Goal: Transaction & Acquisition: Purchase product/service

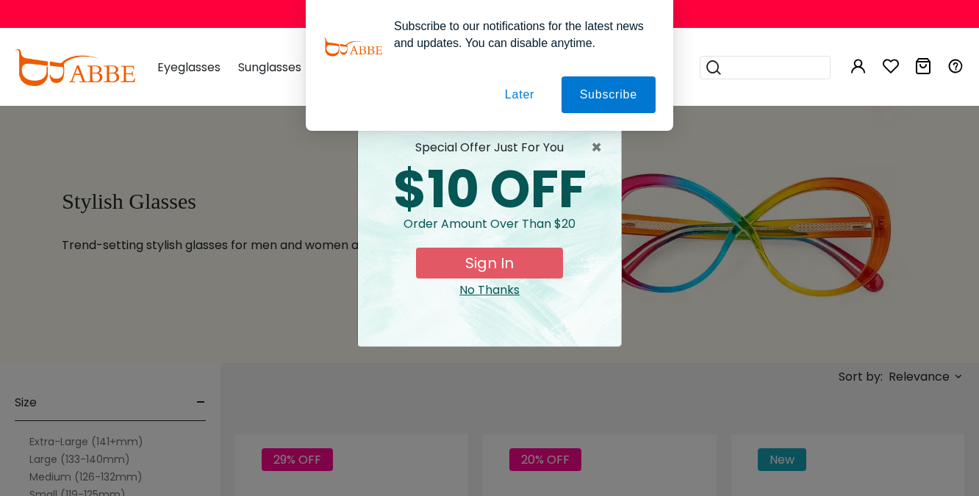
click at [520, 94] on button "Later" at bounding box center [519, 94] width 66 height 37
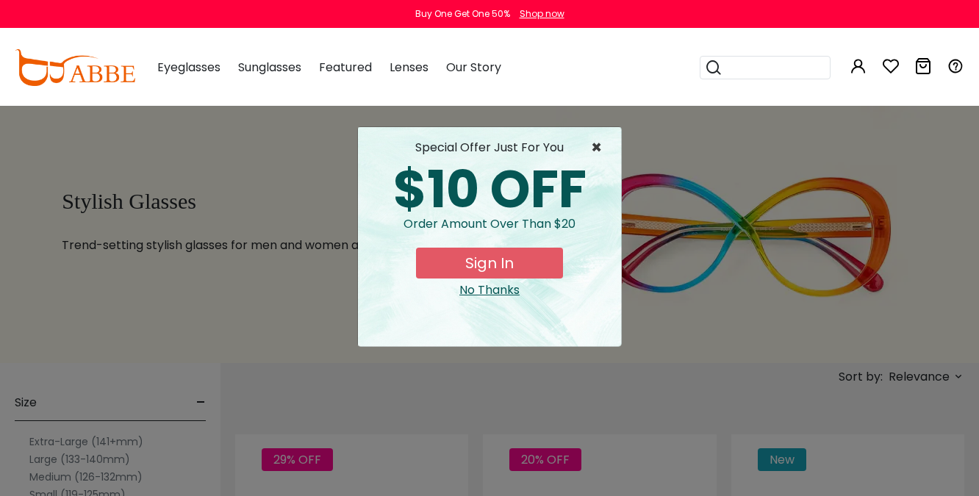
click at [603, 146] on span "×" at bounding box center [600, 148] width 18 height 18
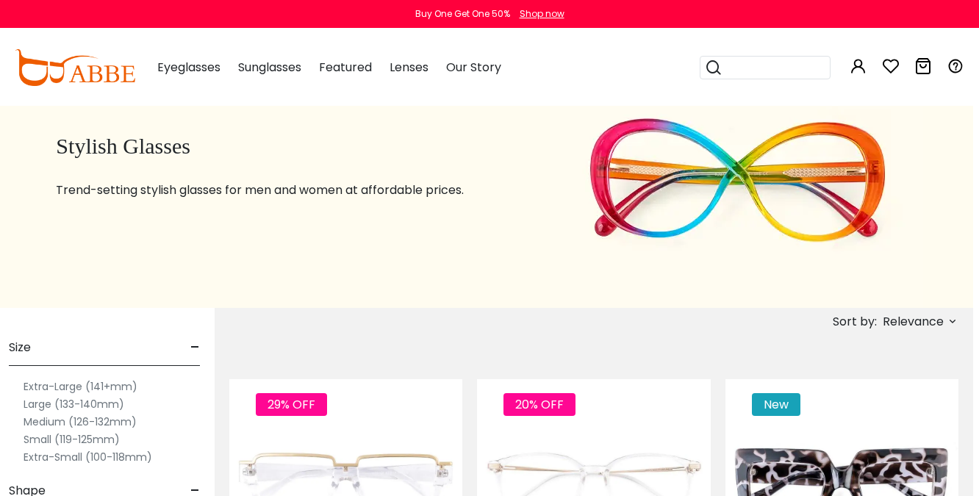
scroll to position [55, 5]
drag, startPoint x: 58, startPoint y: 420, endPoint x: 4, endPoint y: 420, distance: 53.6
click at [57, 420] on label "Medium (126-132mm)" at bounding box center [80, 422] width 113 height 18
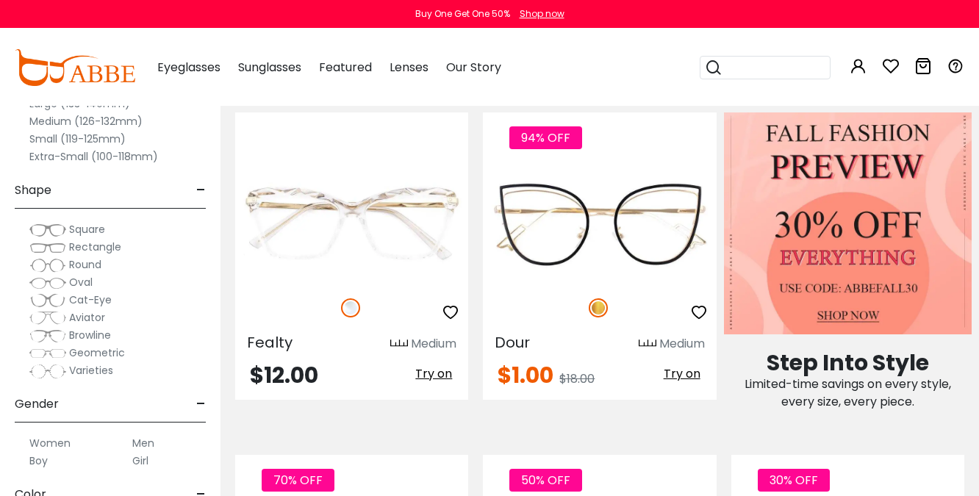
scroll to position [652, 0]
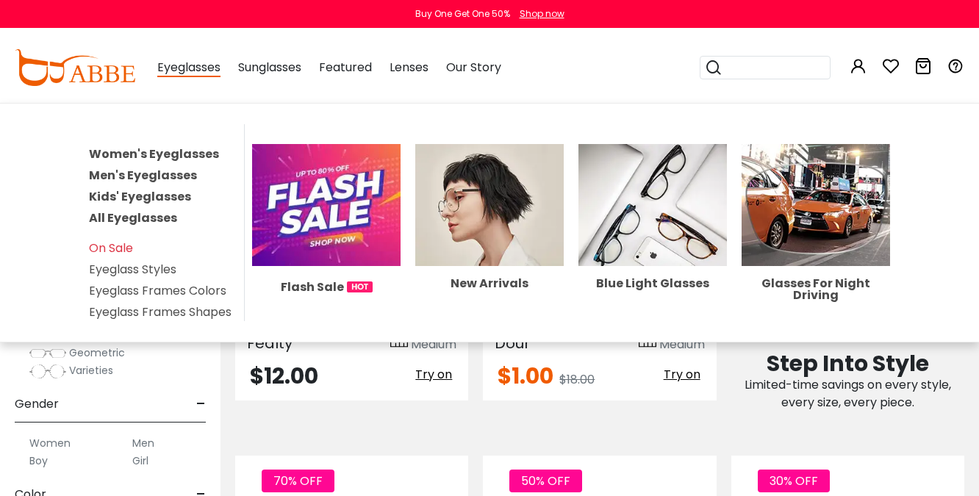
click at [156, 201] on link "Kids' Eyeglasses" at bounding box center [140, 196] width 102 height 17
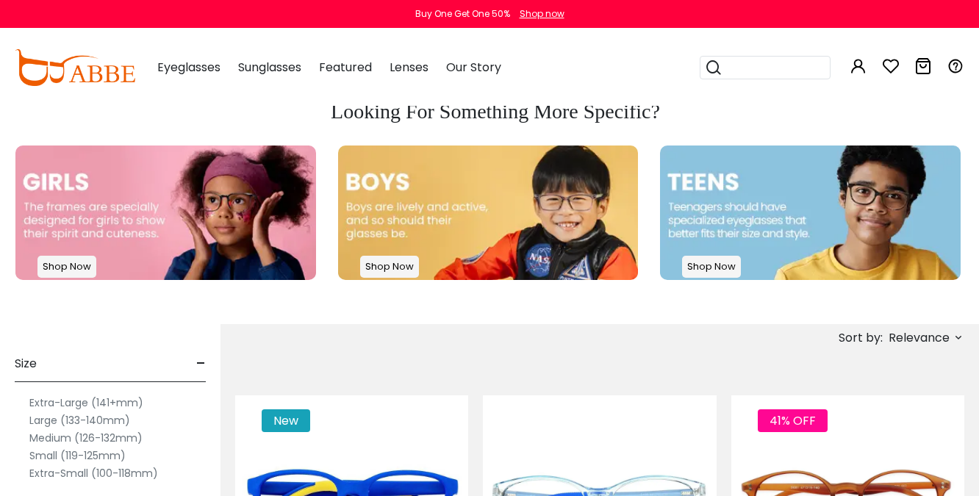
scroll to position [284, 0]
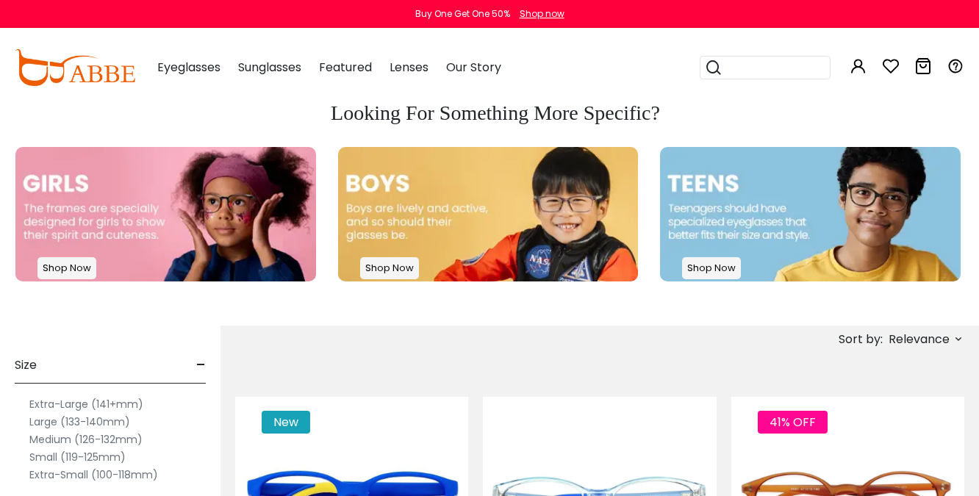
click at [158, 221] on img at bounding box center [165, 214] width 301 height 134
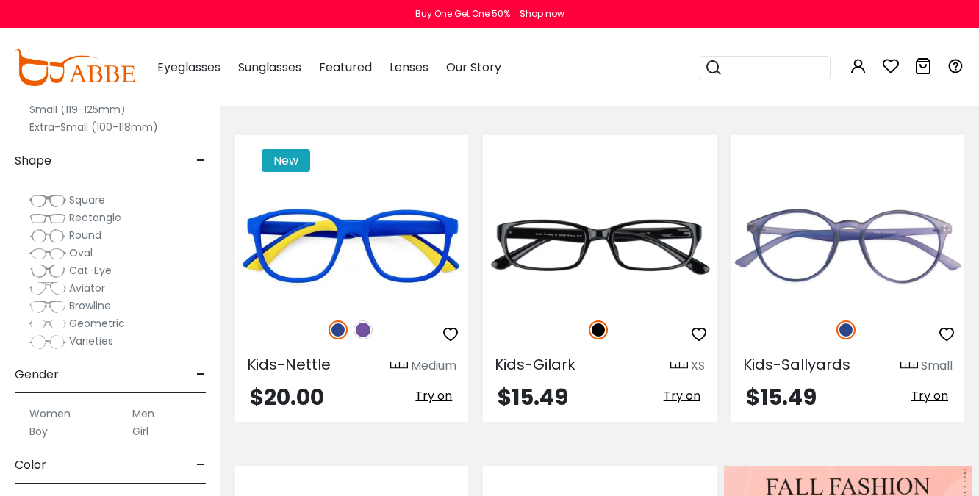
scroll to position [303, 0]
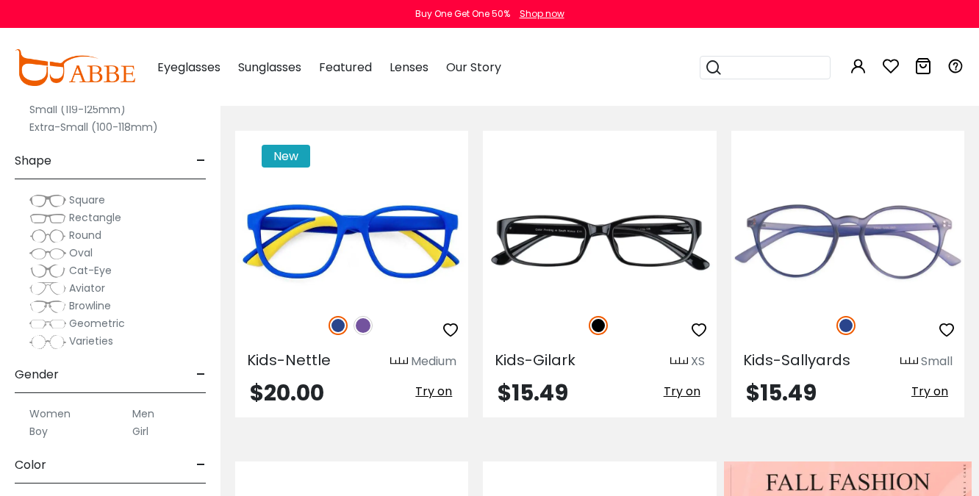
click at [84, 215] on span "Rectangle" at bounding box center [95, 217] width 52 height 15
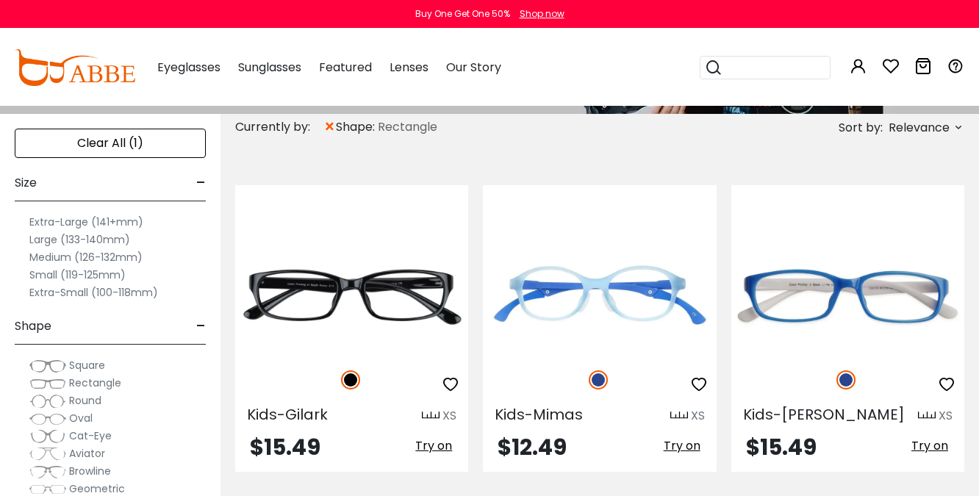
scroll to position [252, 0]
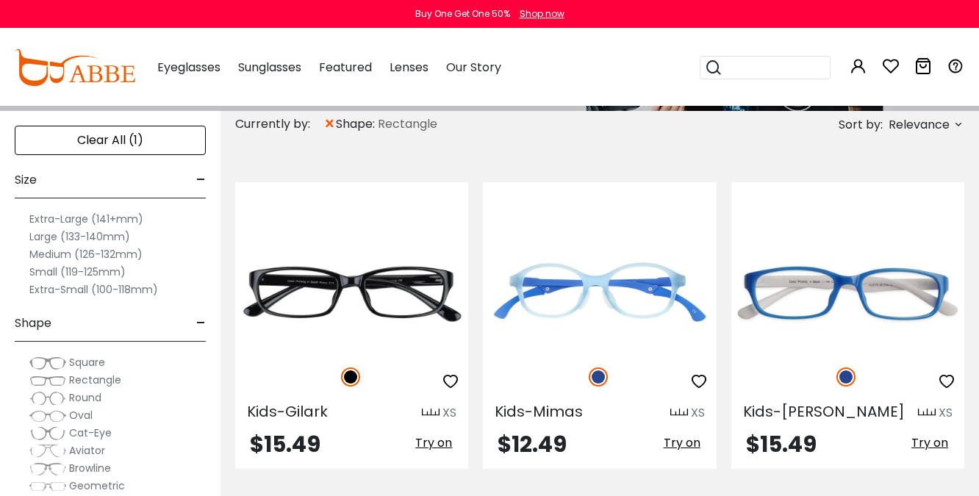
click at [60, 255] on label "Medium (126-132mm)" at bounding box center [85, 254] width 113 height 18
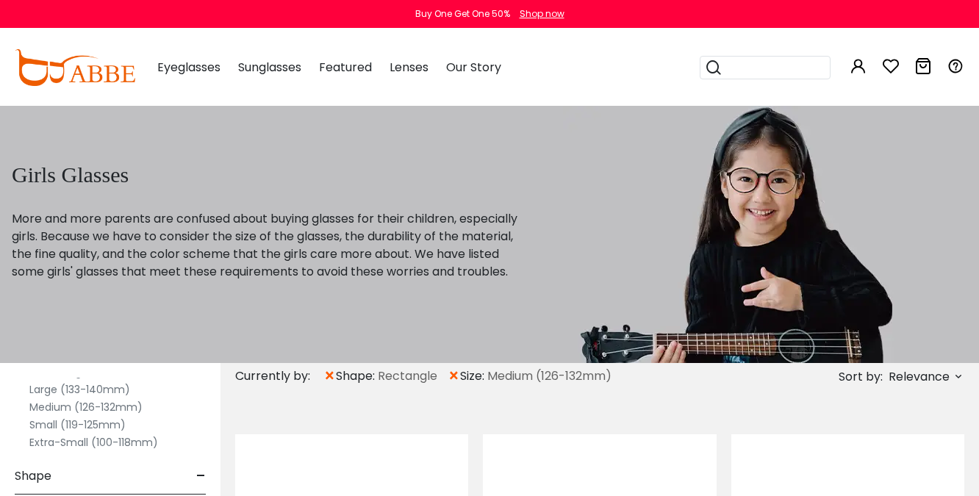
scroll to position [0, 3]
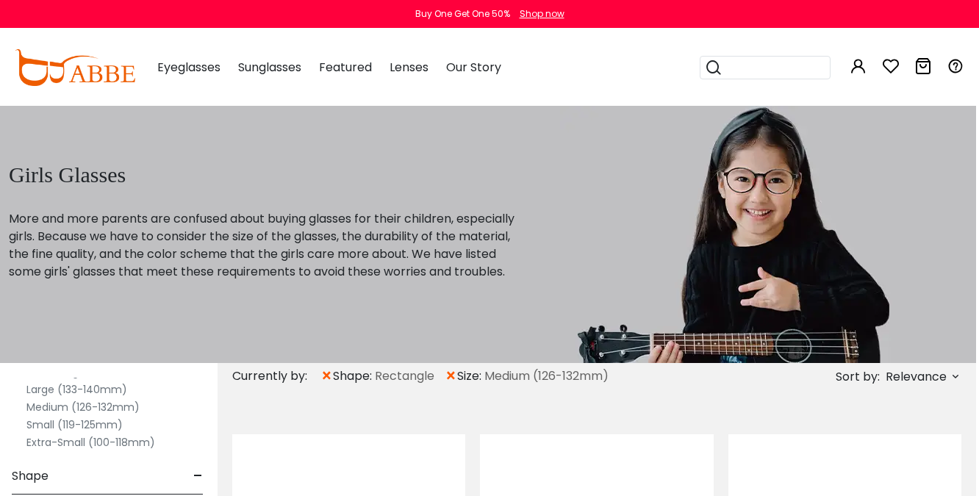
click at [96, 391] on label "Large (133-140mm)" at bounding box center [76, 390] width 101 height 18
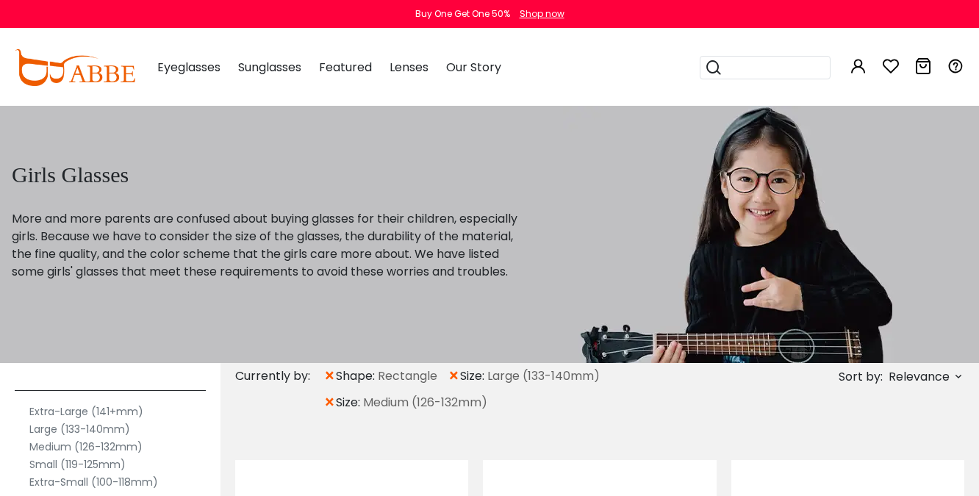
scroll to position [69, 0]
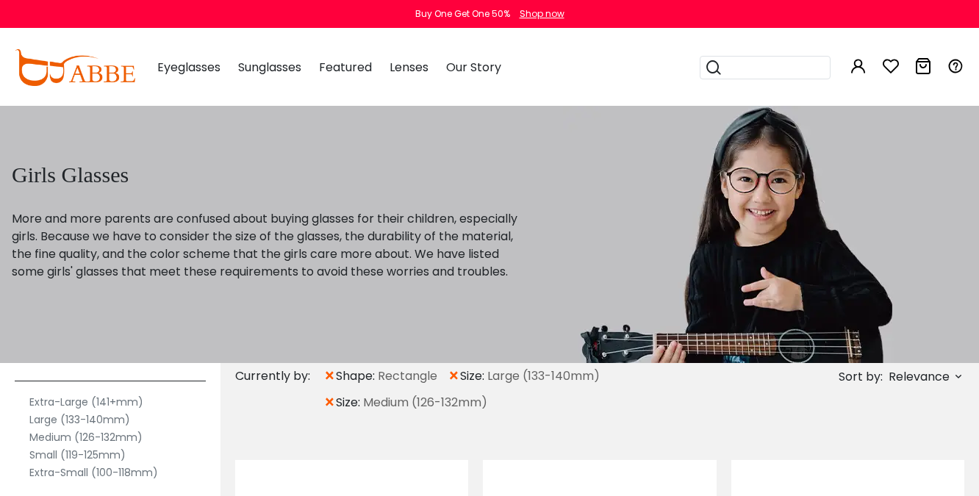
click at [331, 405] on span "×" at bounding box center [329, 402] width 12 height 26
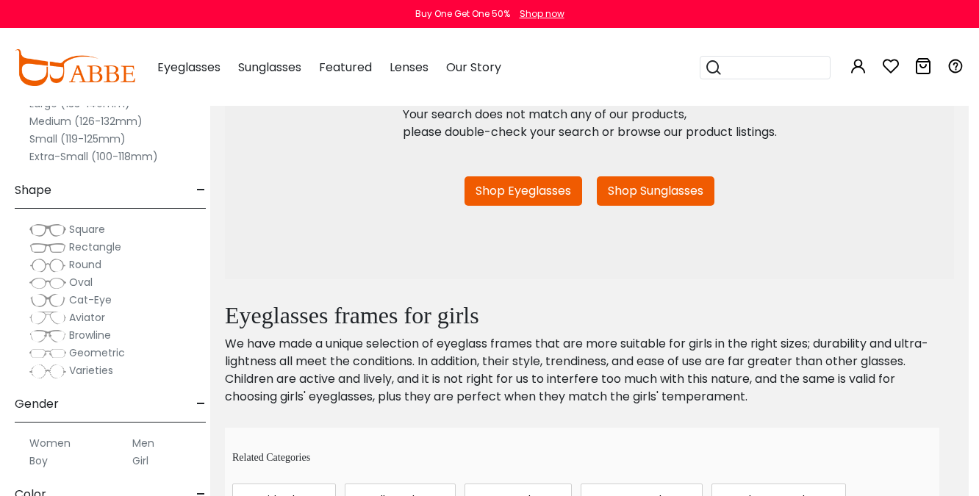
scroll to position [414, 13]
click at [520, 193] on link "Shop Eyeglasses" at bounding box center [520, 190] width 118 height 29
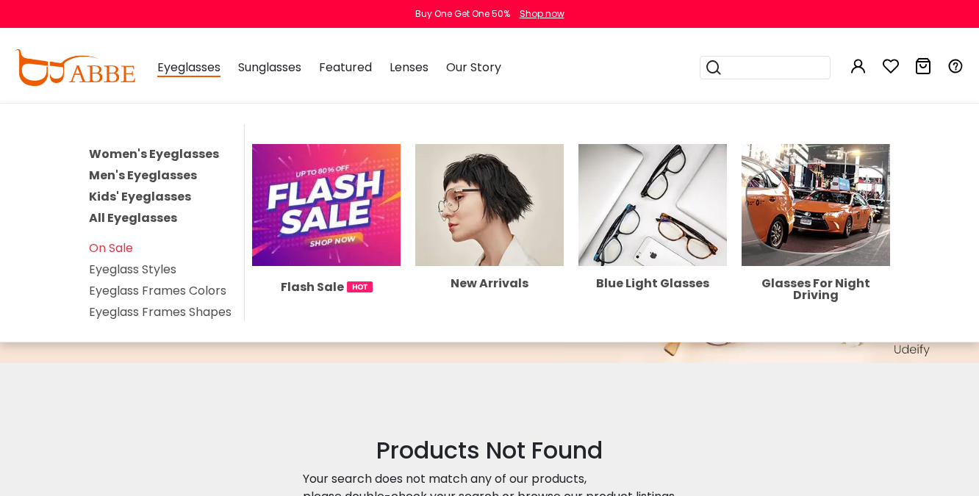
click at [109, 195] on link "Kids' Eyeglasses" at bounding box center [140, 196] width 102 height 17
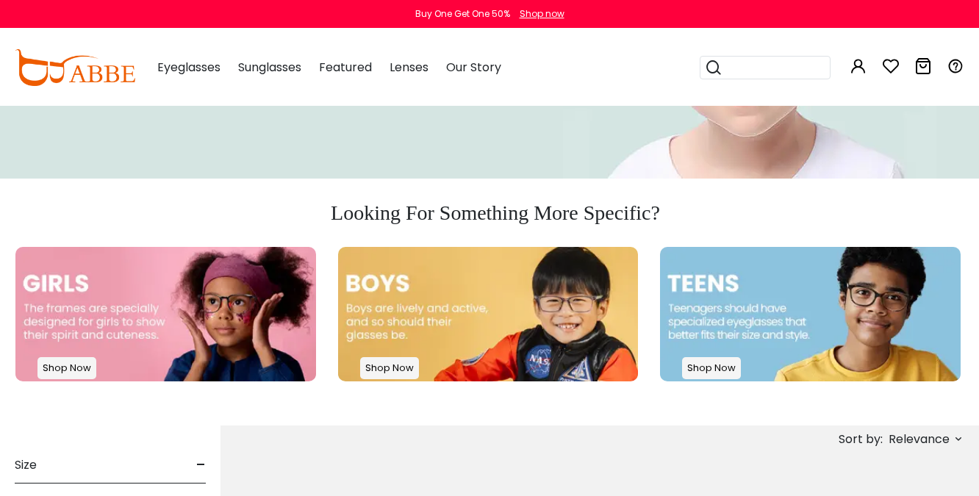
click at [744, 345] on img at bounding box center [810, 314] width 301 height 134
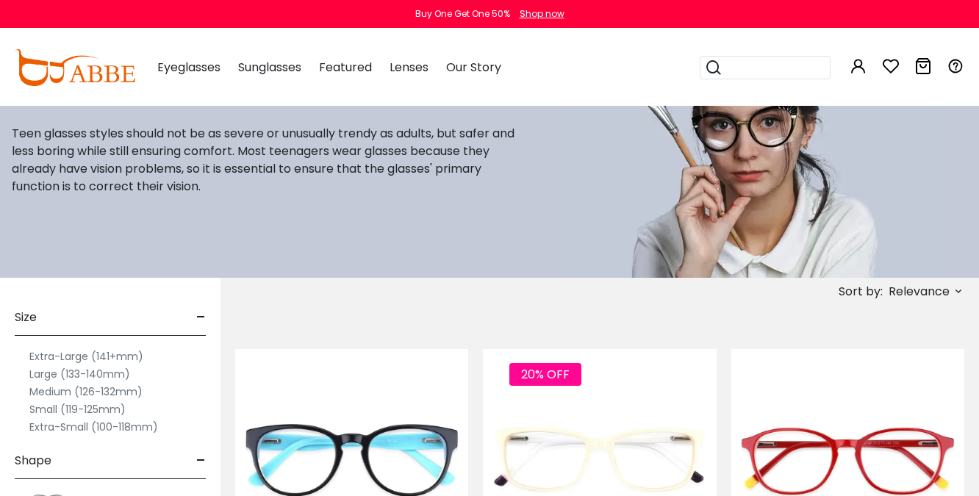
click at [85, 371] on label "Large (133-140mm)" at bounding box center [79, 374] width 101 height 18
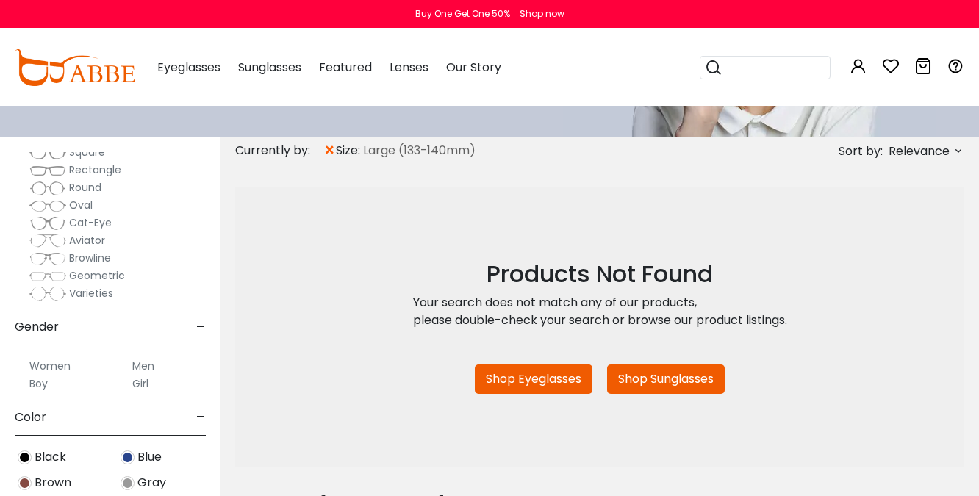
scroll to position [373, 0]
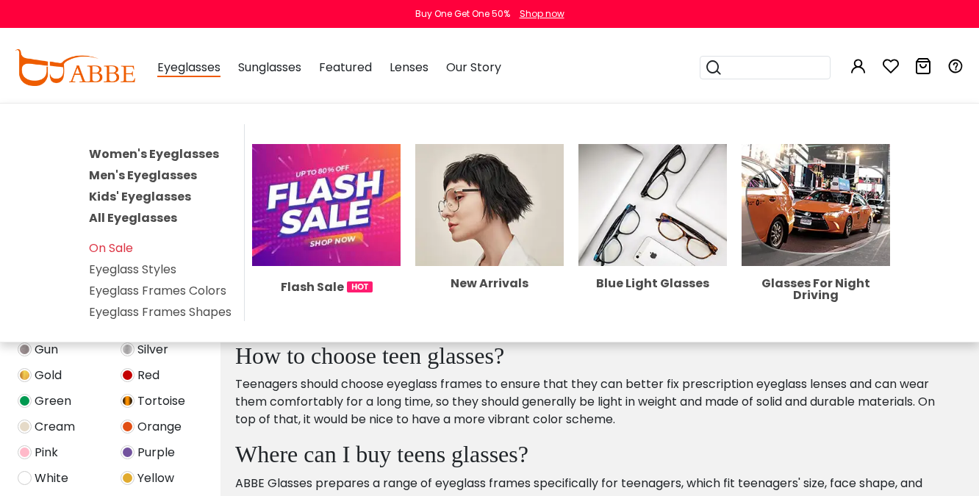
click at [194, 65] on span "Eyeglasses" at bounding box center [188, 68] width 63 height 18
click at [189, 73] on span "Eyeglasses" at bounding box center [188, 68] width 63 height 18
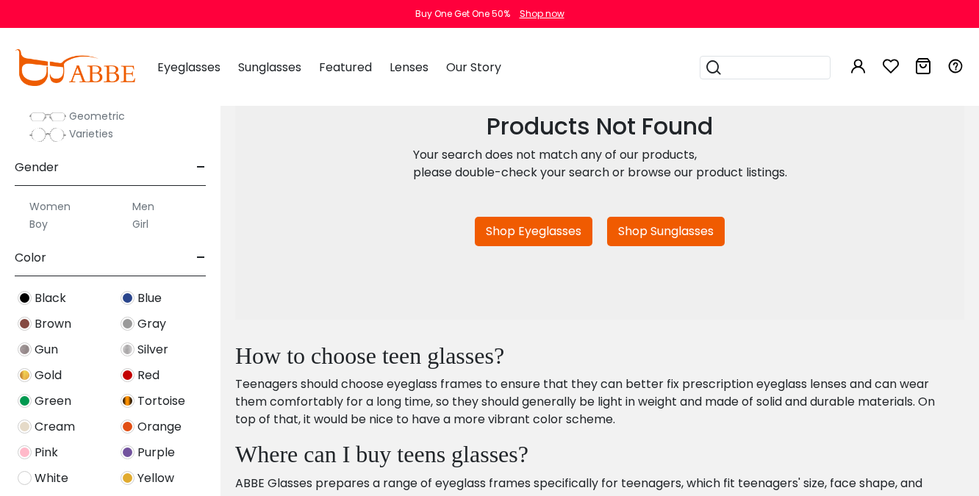
click at [108, 76] on img at bounding box center [75, 67] width 121 height 37
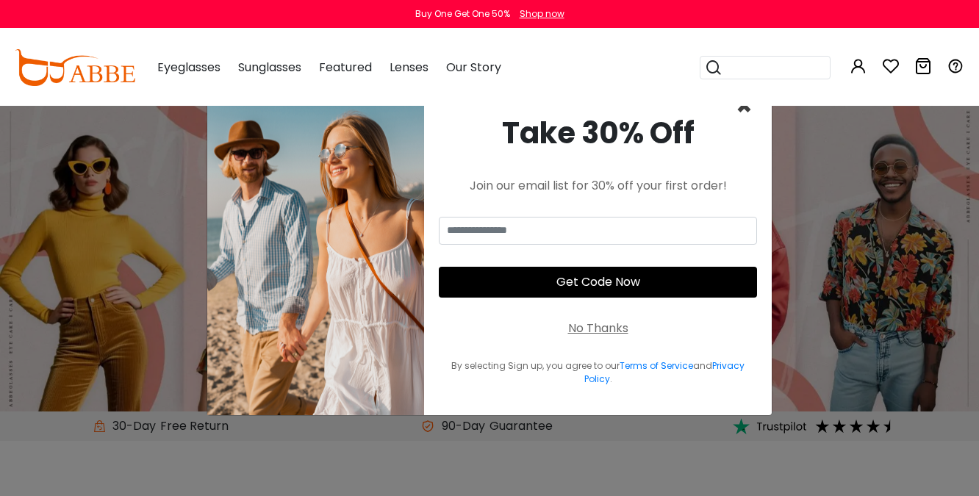
click at [748, 111] on span "×" at bounding box center [744, 105] width 17 height 37
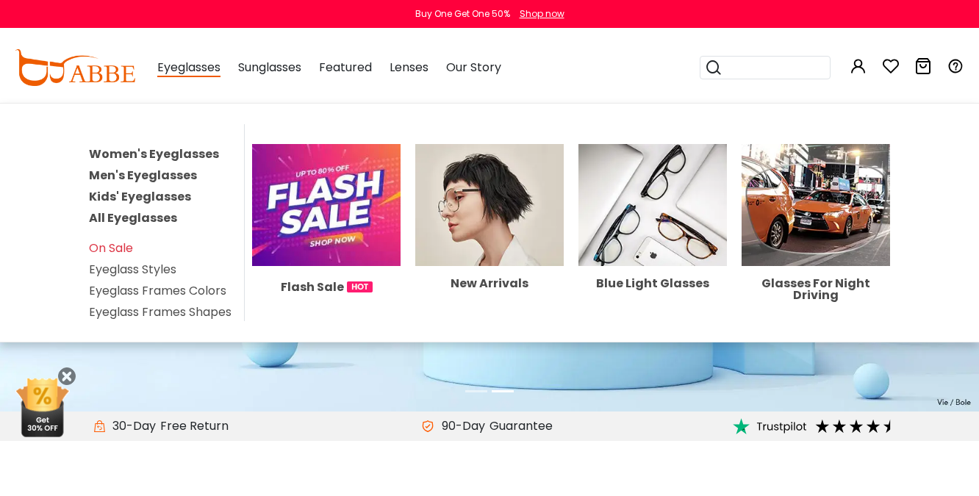
click at [141, 216] on link "All Eyeglasses" at bounding box center [133, 217] width 88 height 17
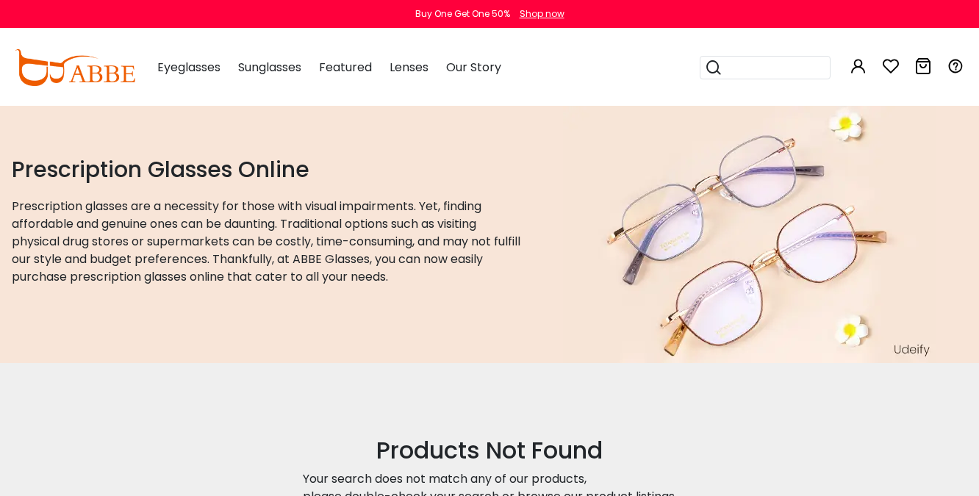
click at [59, 65] on img at bounding box center [75, 67] width 121 height 37
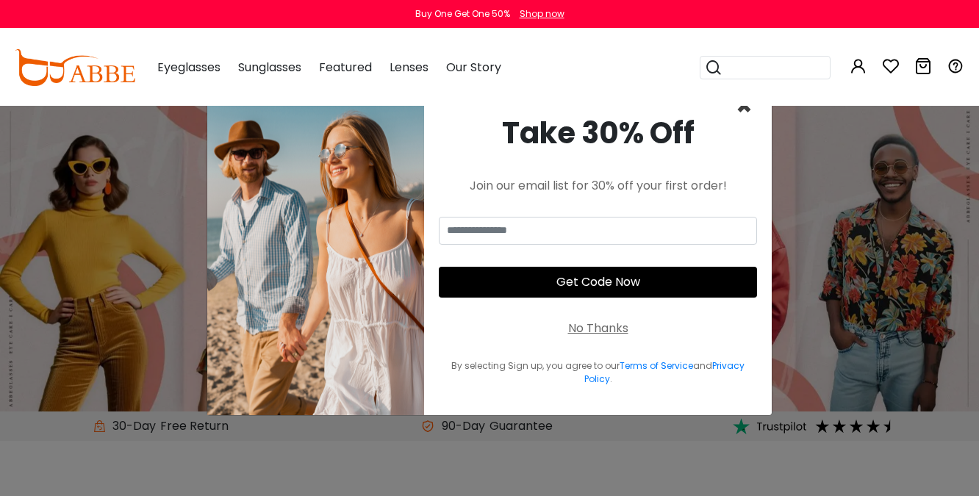
click at [744, 112] on span "×" at bounding box center [744, 105] width 17 height 37
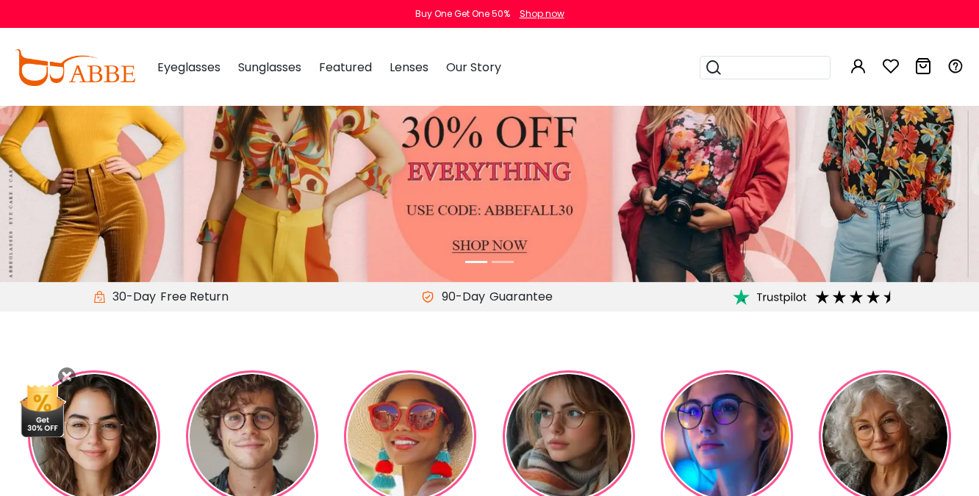
scroll to position [131, 0]
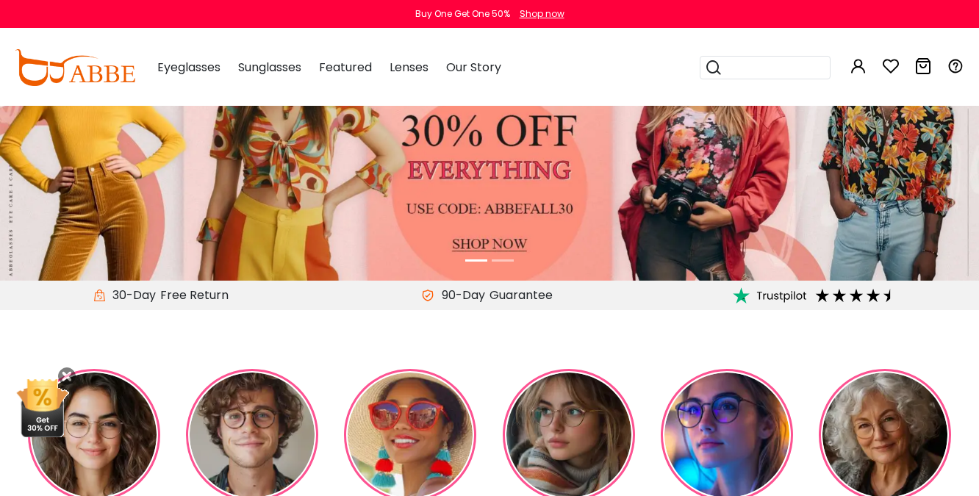
click at [489, 257] on ol at bounding box center [489, 260] width 685 height 17
click at [483, 240] on img at bounding box center [489, 128] width 979 height 306
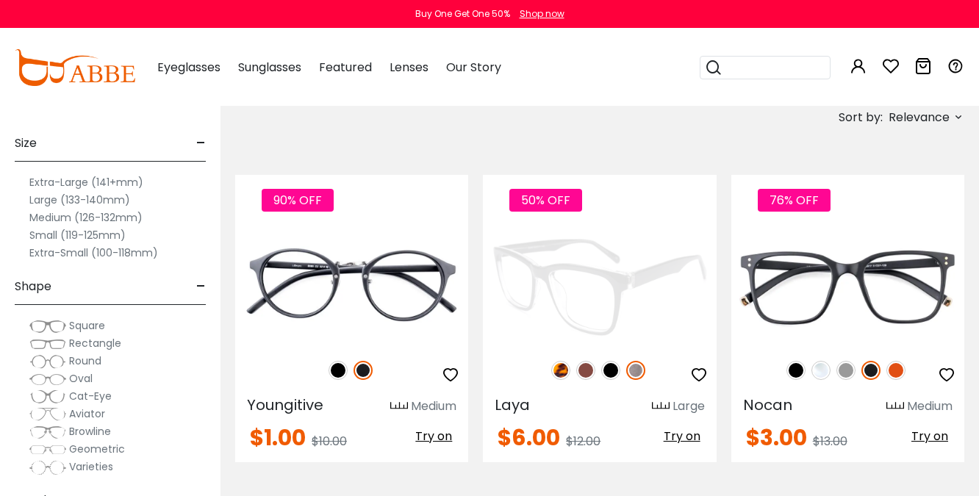
scroll to position [225, 0]
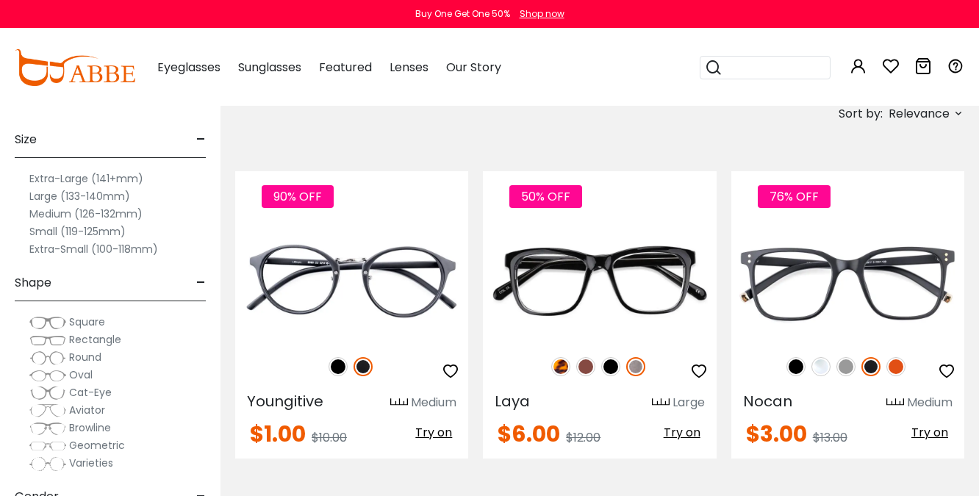
click at [44, 198] on label "Large (133-140mm)" at bounding box center [79, 196] width 101 height 18
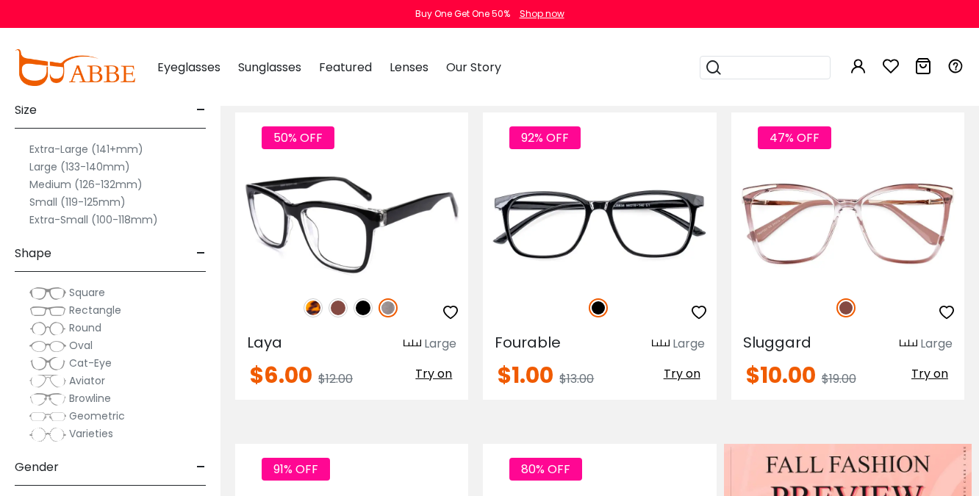
scroll to position [285, 0]
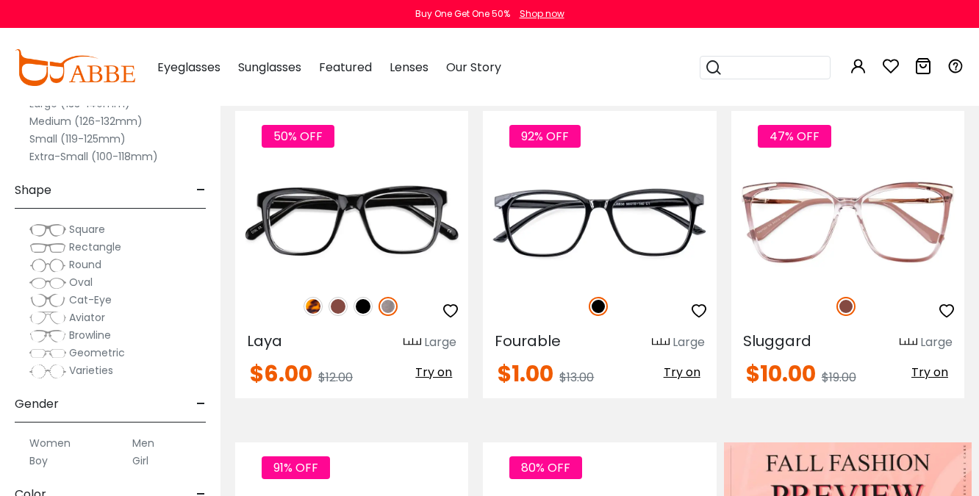
click at [81, 248] on span "Rectangle" at bounding box center [95, 247] width 52 height 15
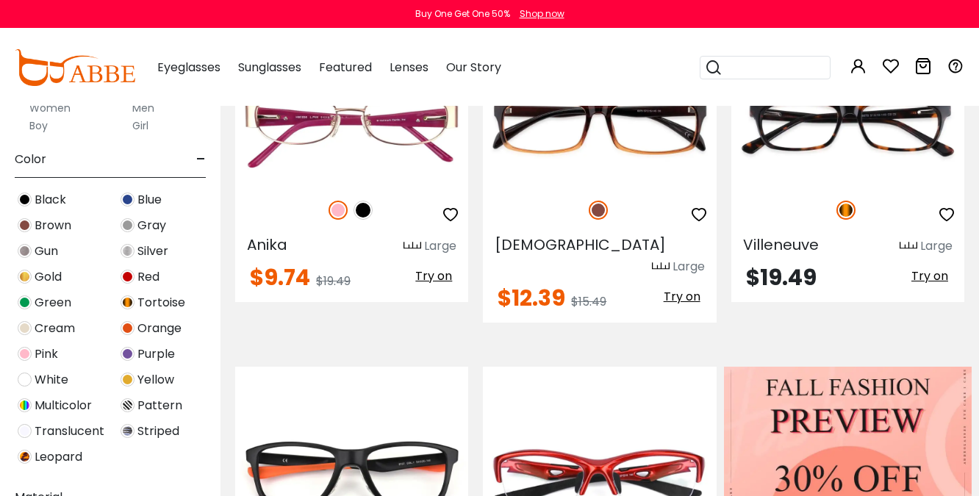
scroll to position [348, 0]
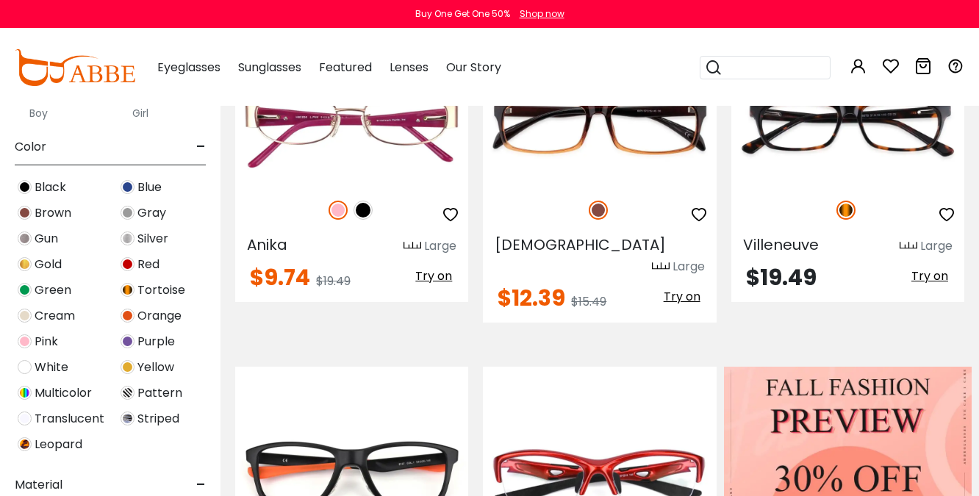
click at [58, 421] on span "Translucent" at bounding box center [70, 419] width 70 height 18
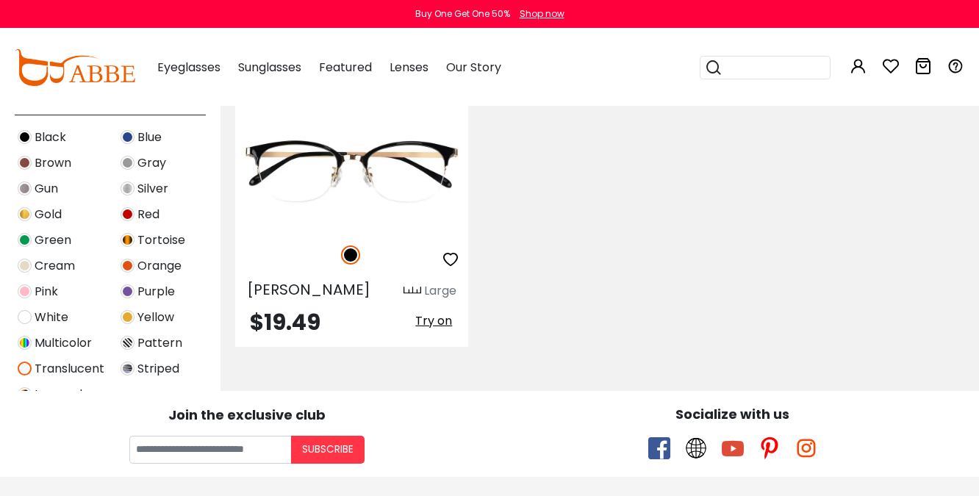
scroll to position [393, 0]
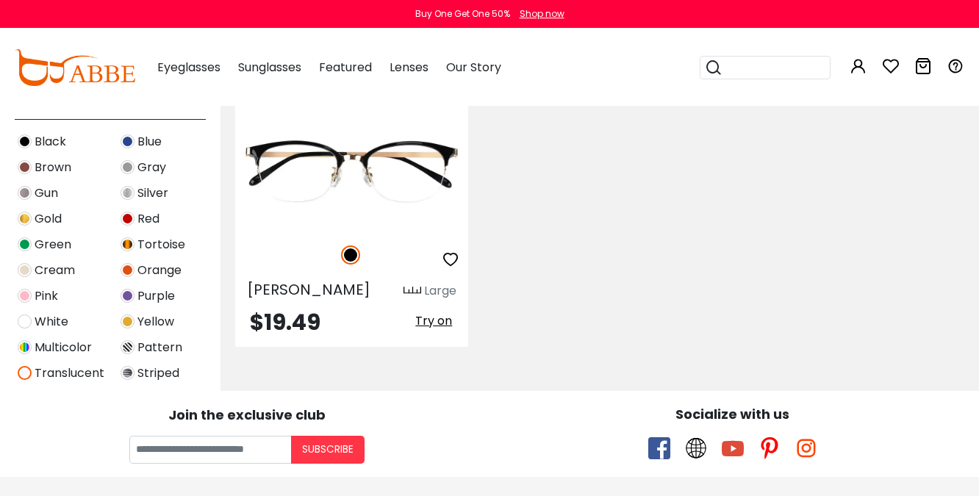
click at [46, 326] on span "White" at bounding box center [52, 322] width 34 height 18
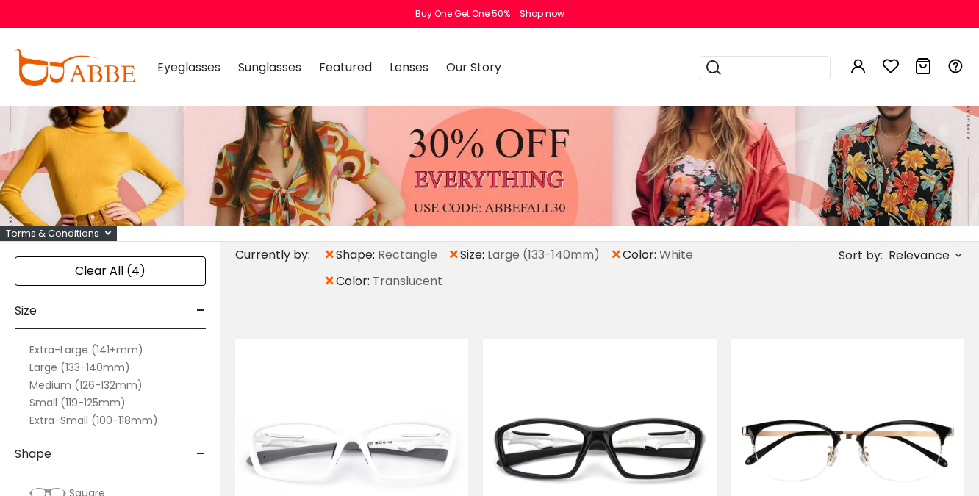
scroll to position [94, 0]
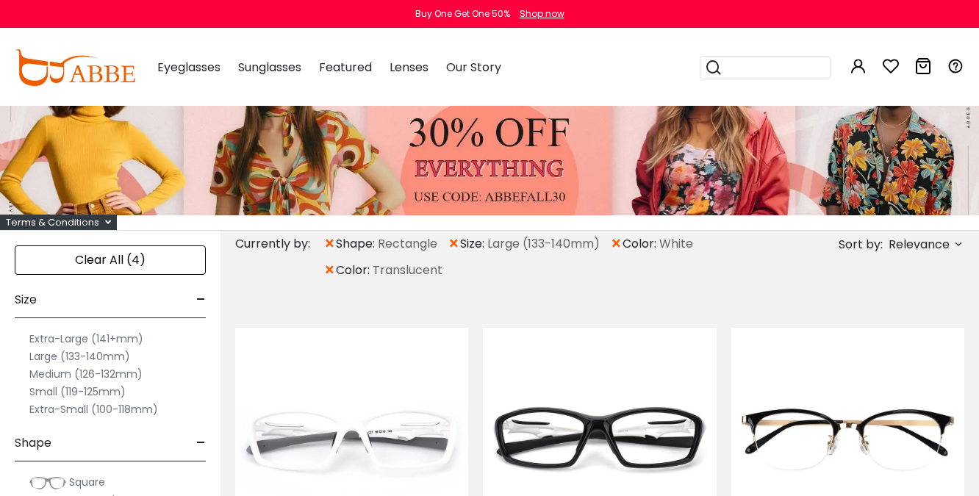
click at [331, 270] on span "×" at bounding box center [329, 270] width 12 height 26
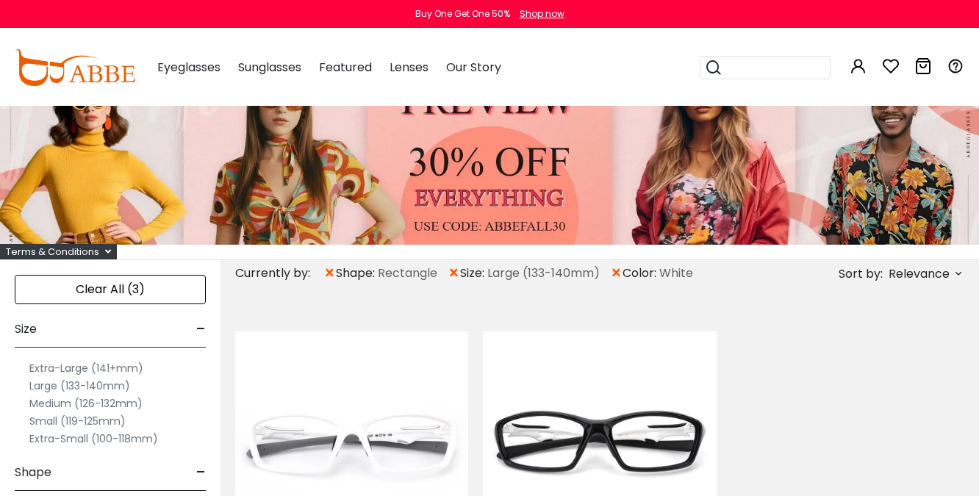
scroll to position [24, 0]
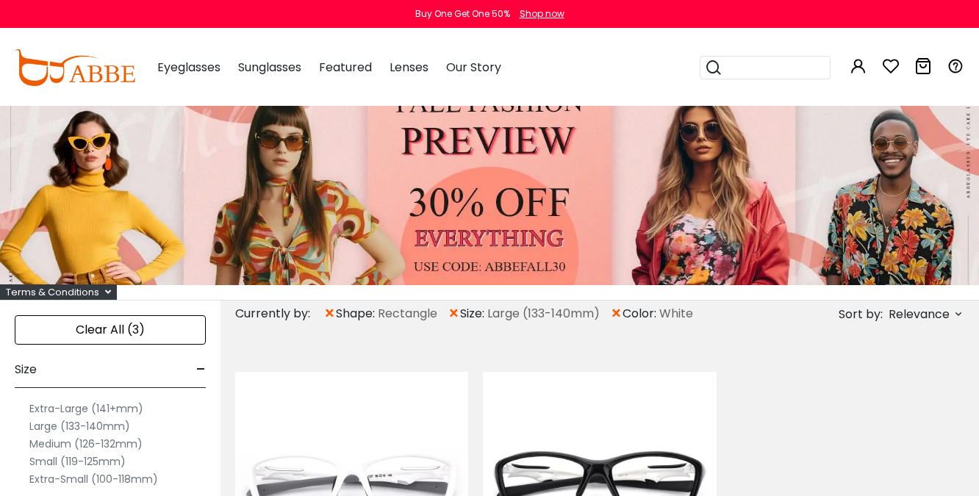
click at [619, 314] on span "×" at bounding box center [616, 314] width 12 height 26
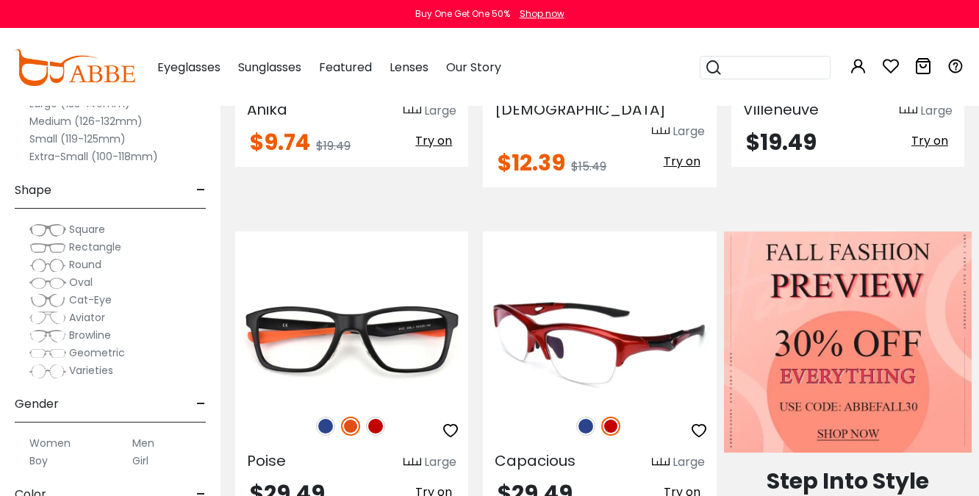
scroll to position [522, 0]
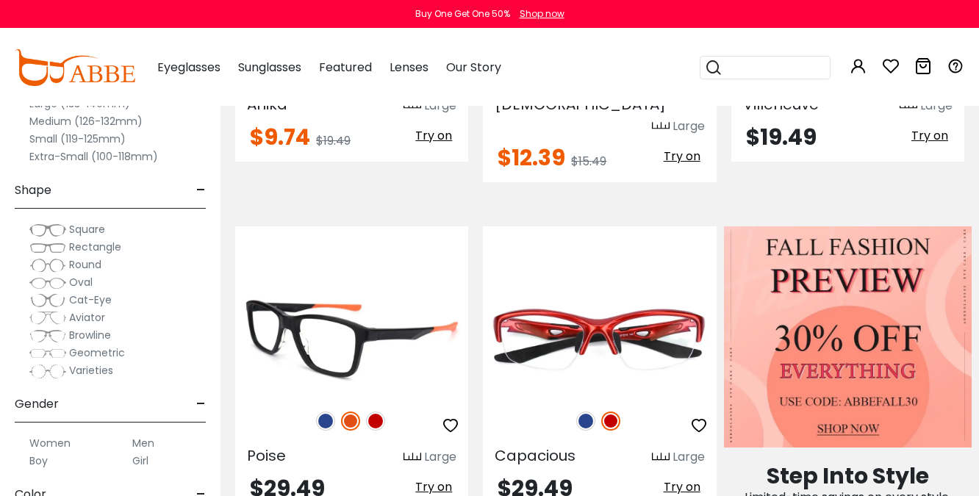
click at [324, 411] on img at bounding box center [325, 420] width 19 height 19
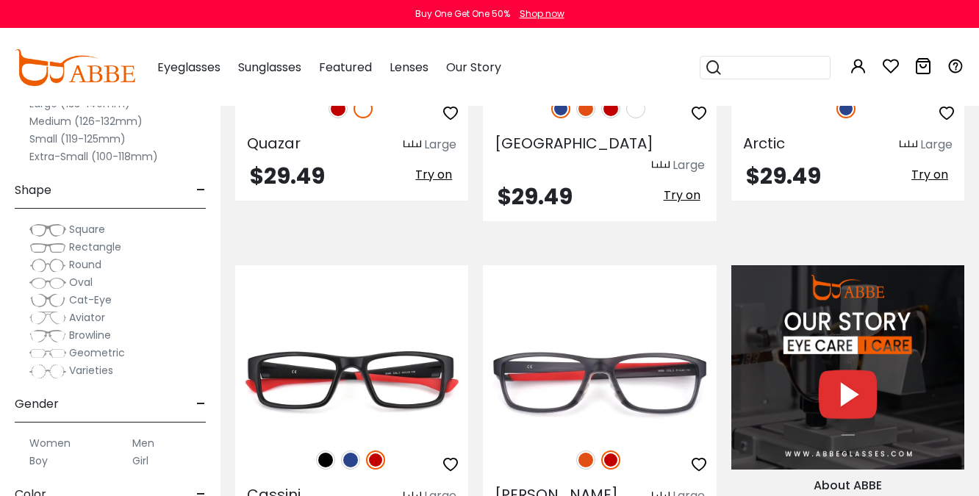
scroll to position [1177, 0]
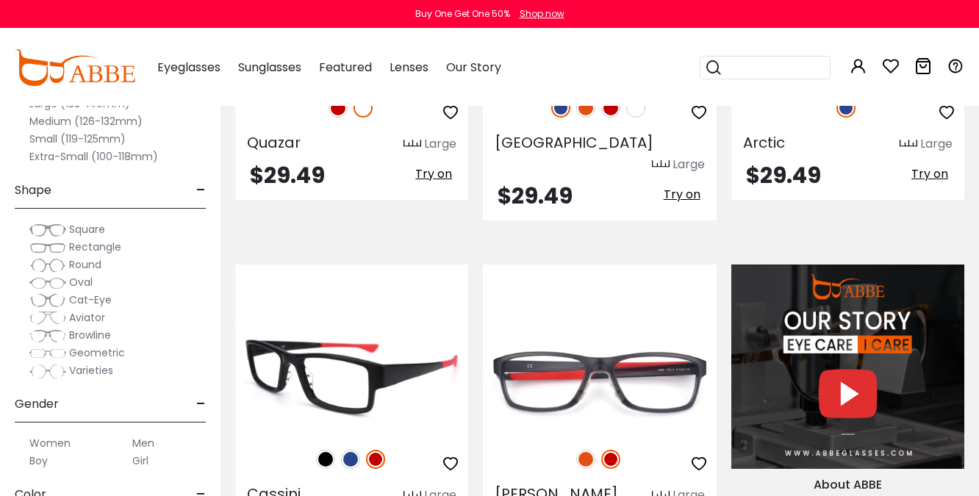
click at [345, 450] on img at bounding box center [350, 459] width 19 height 19
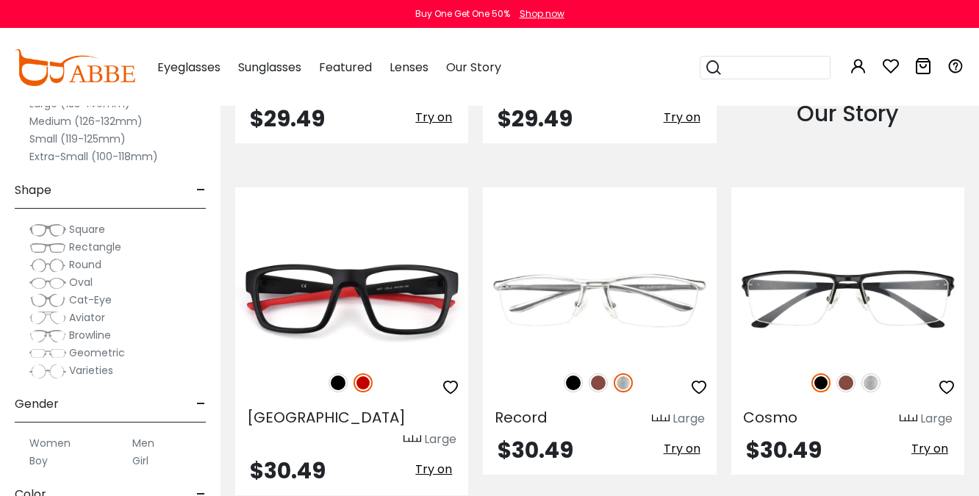
scroll to position [1600, 0]
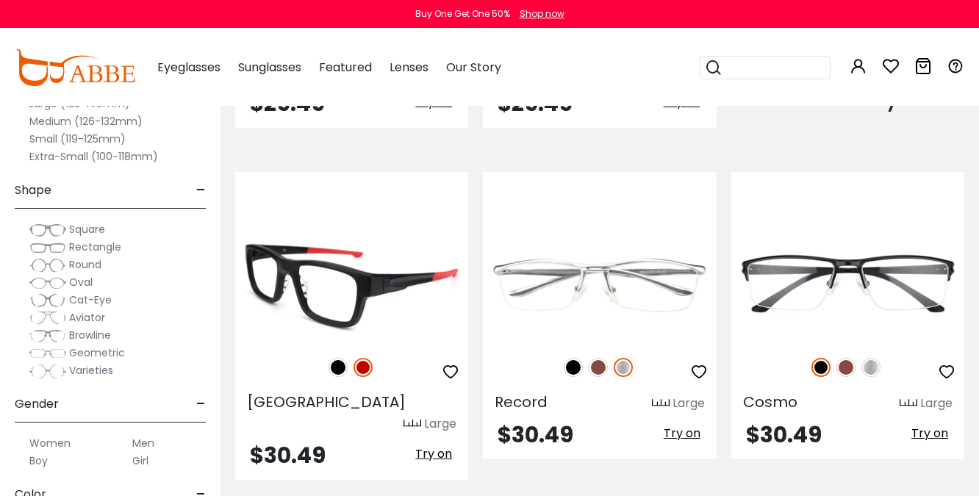
click at [342, 358] on img at bounding box center [337, 367] width 19 height 19
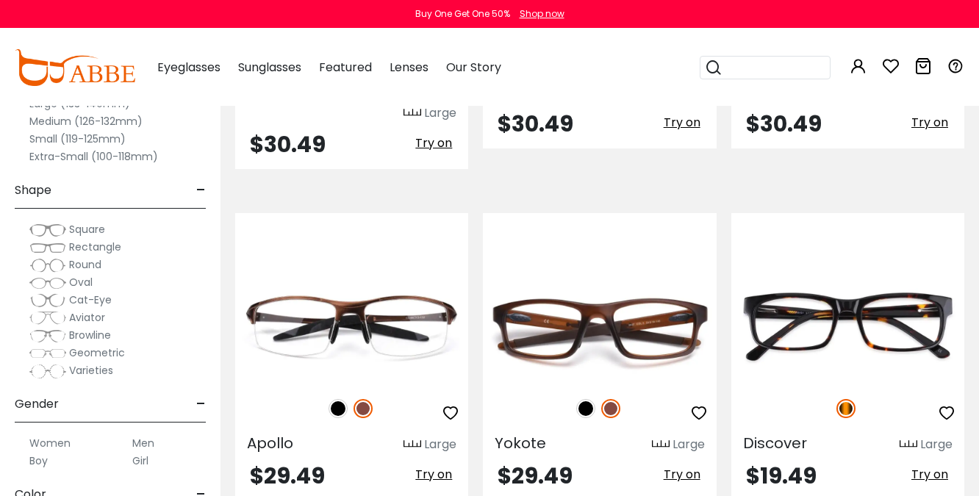
scroll to position [1916, 0]
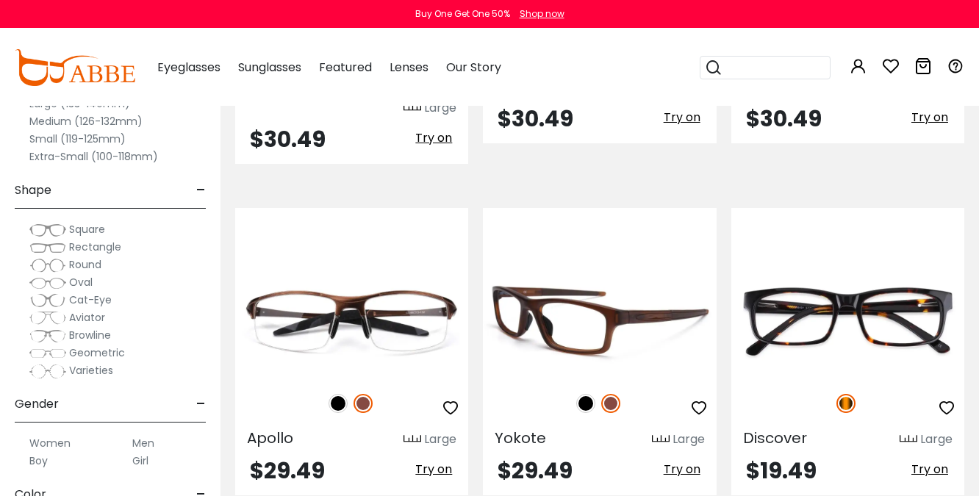
click at [586, 394] on img at bounding box center [585, 403] width 19 height 19
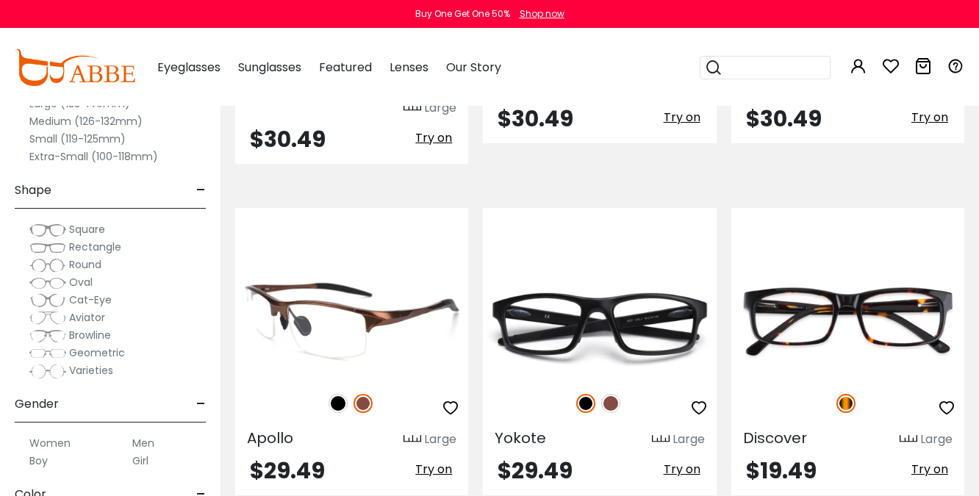
click at [334, 394] on img at bounding box center [337, 403] width 19 height 19
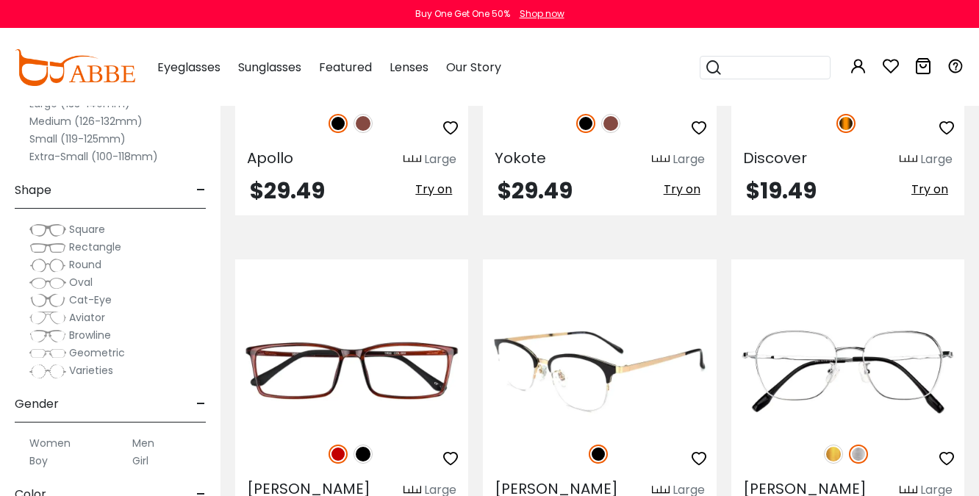
scroll to position [2198, 0]
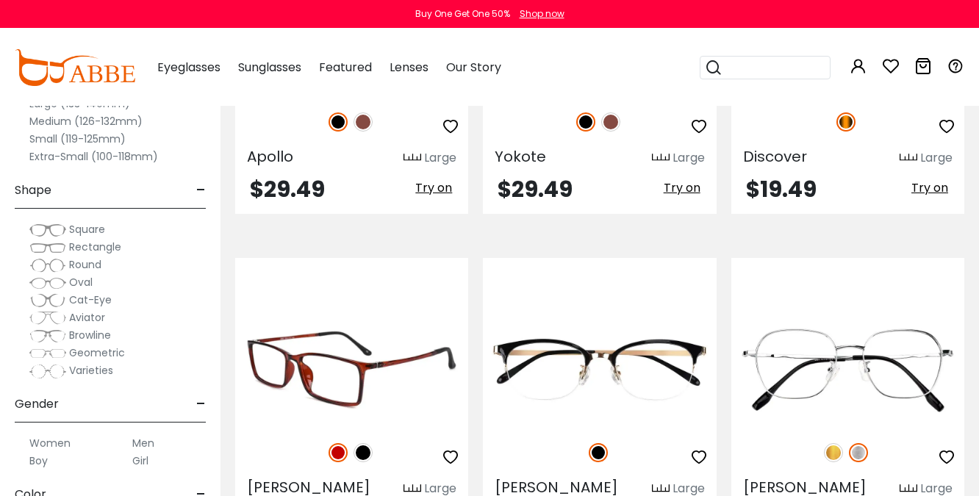
click at [368, 443] on img at bounding box center [362, 452] width 19 height 19
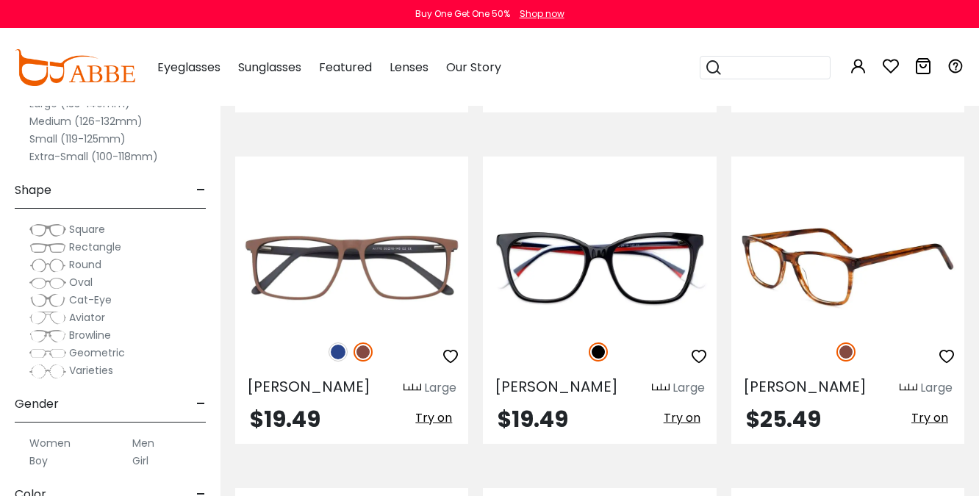
scroll to position [2631, 0]
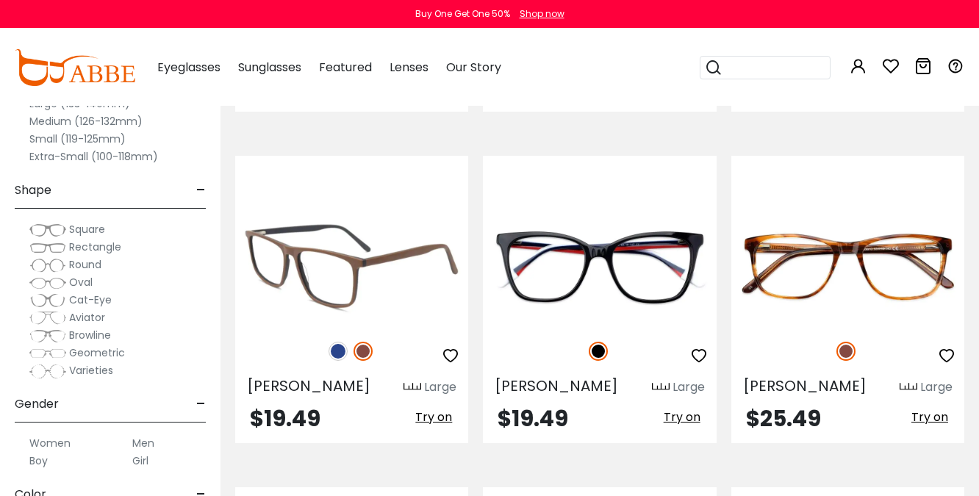
click at [334, 342] on img at bounding box center [337, 351] width 19 height 19
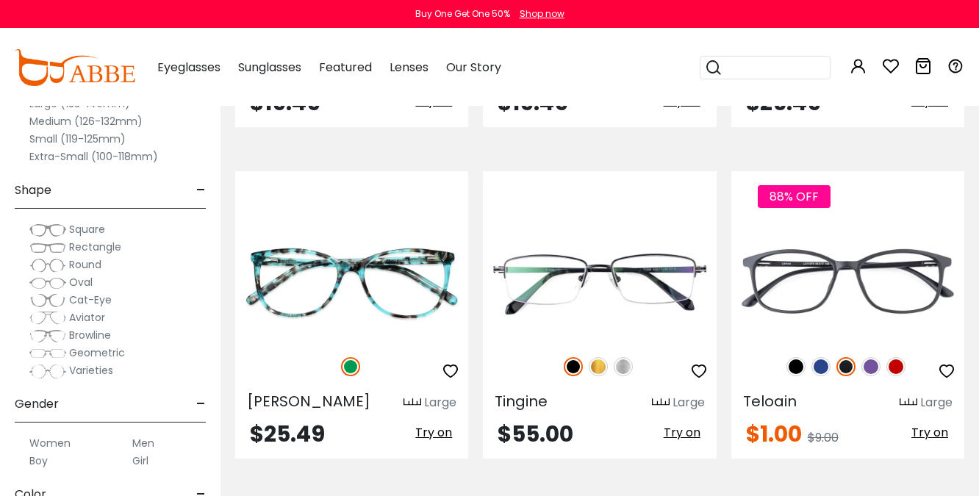
scroll to position [2956, 0]
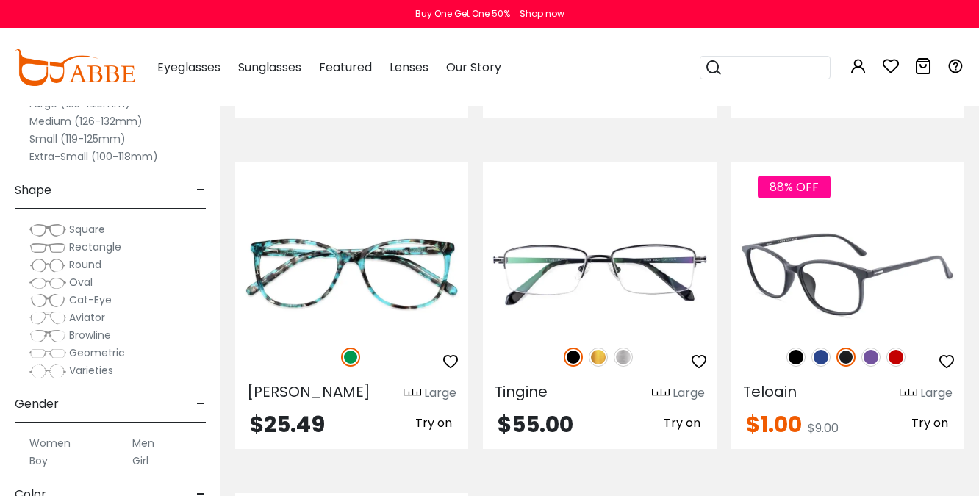
click at [818, 348] on img at bounding box center [820, 357] width 19 height 19
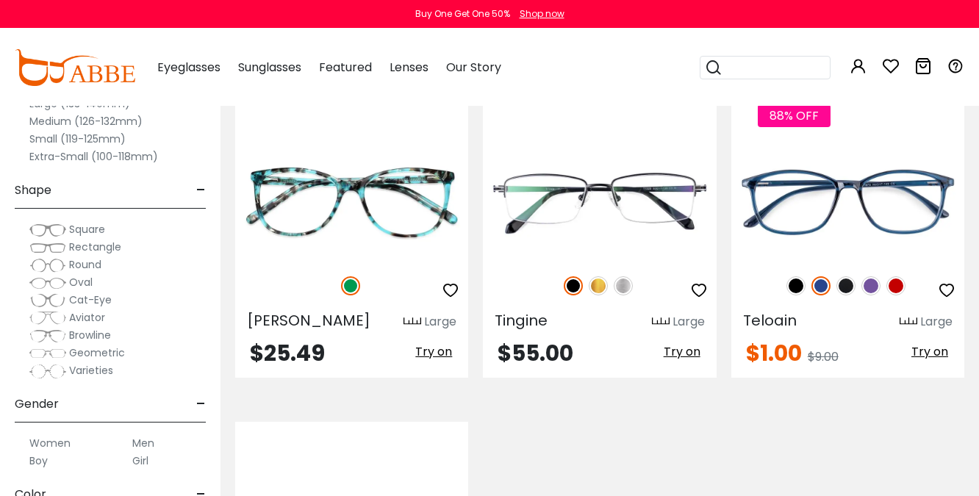
scroll to position [2992, 0]
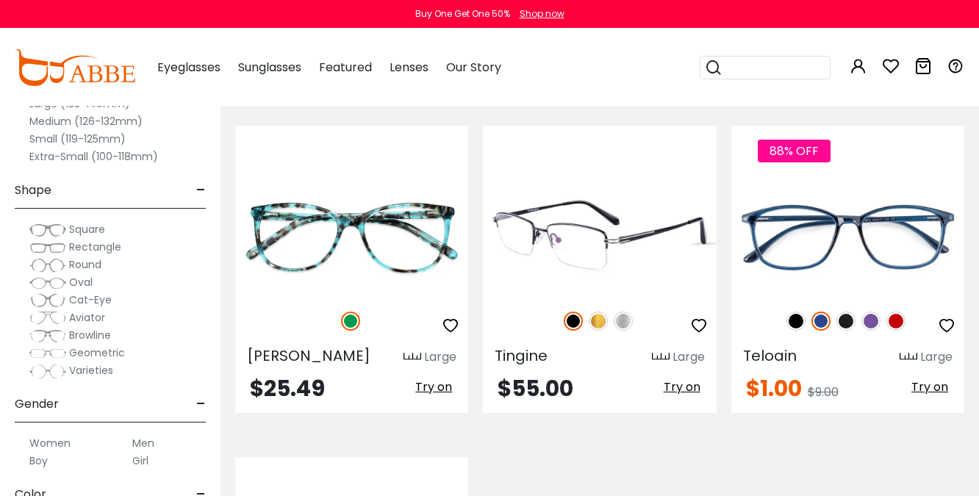
click at [627, 312] on img at bounding box center [623, 321] width 19 height 19
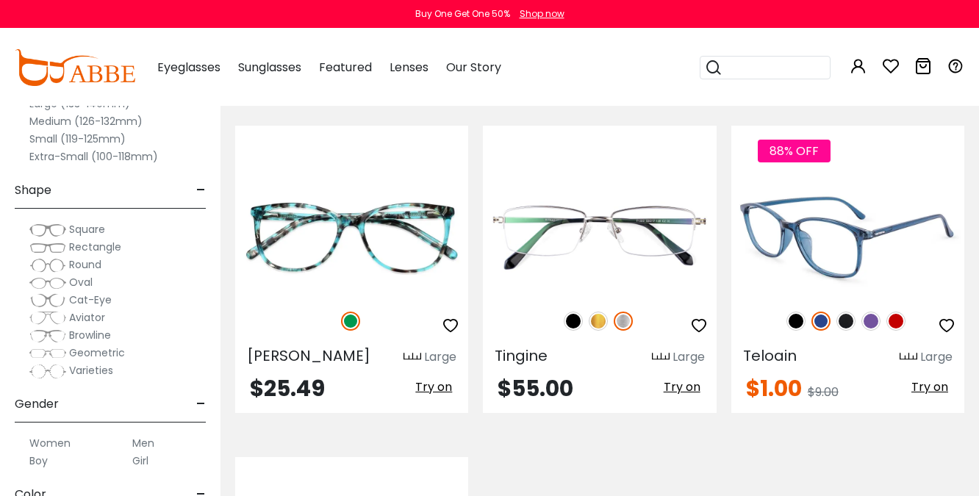
click at [797, 179] on img at bounding box center [847, 237] width 233 height 117
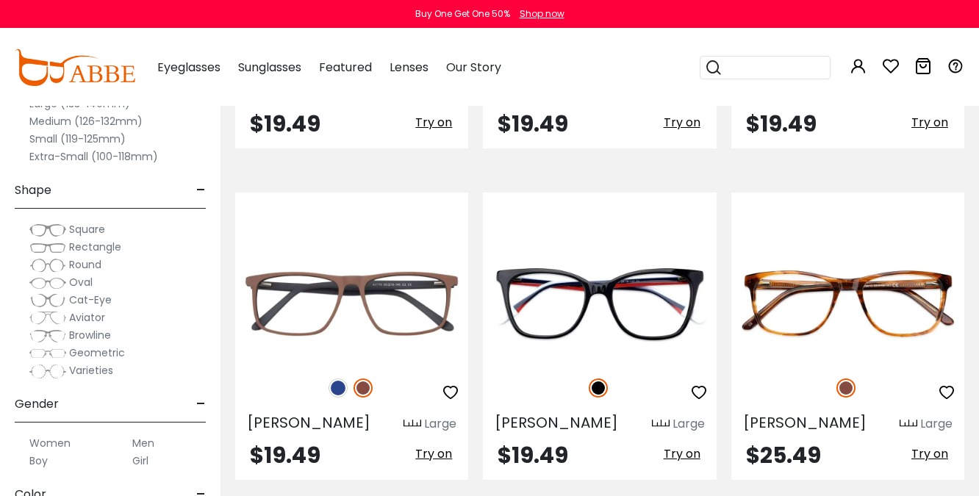
scroll to position [2592, 0]
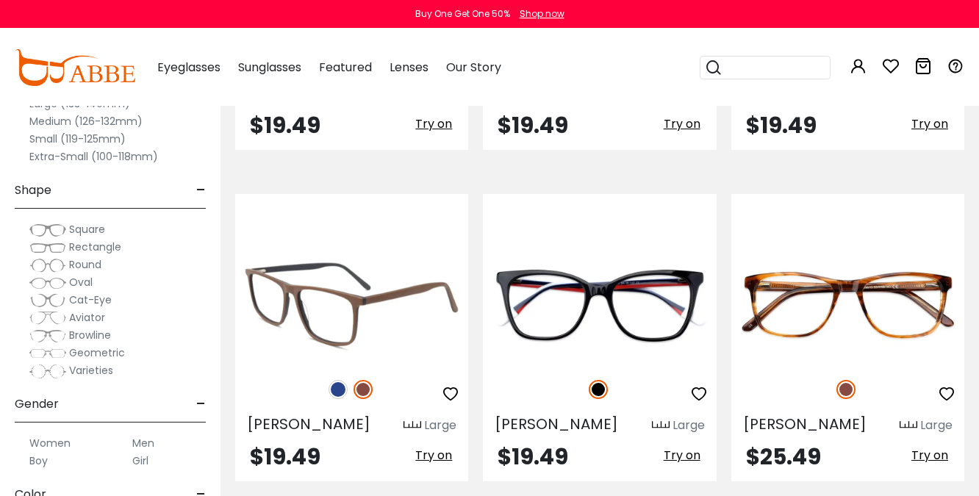
click at [337, 380] on img at bounding box center [337, 389] width 19 height 19
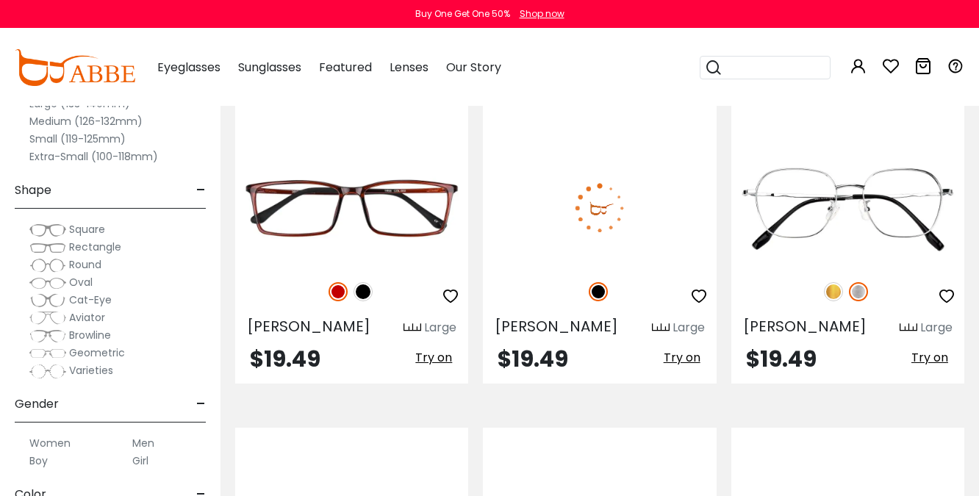
scroll to position [2260, 0]
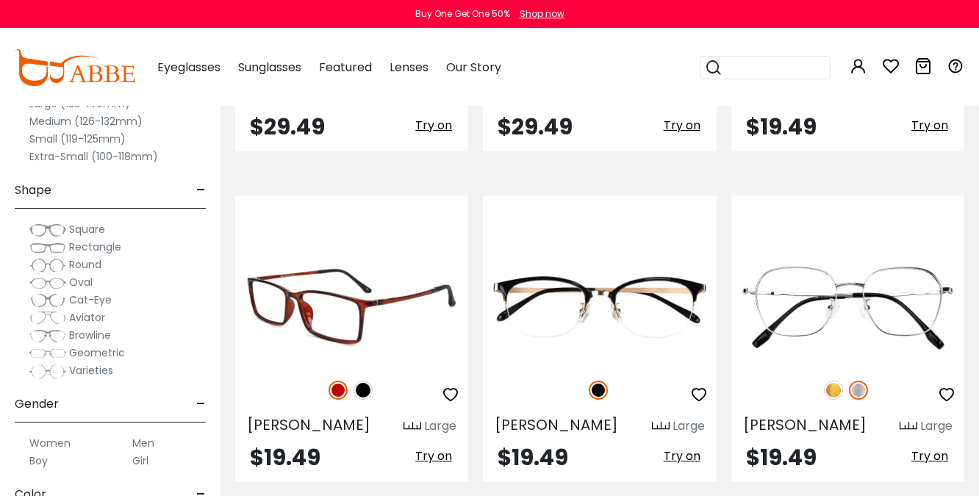
click at [365, 381] on img at bounding box center [362, 390] width 19 height 19
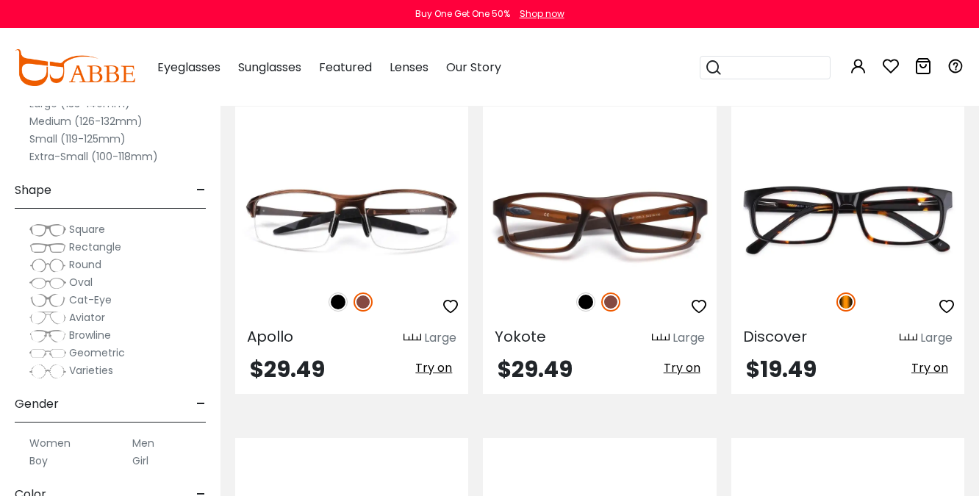
scroll to position [1995, 0]
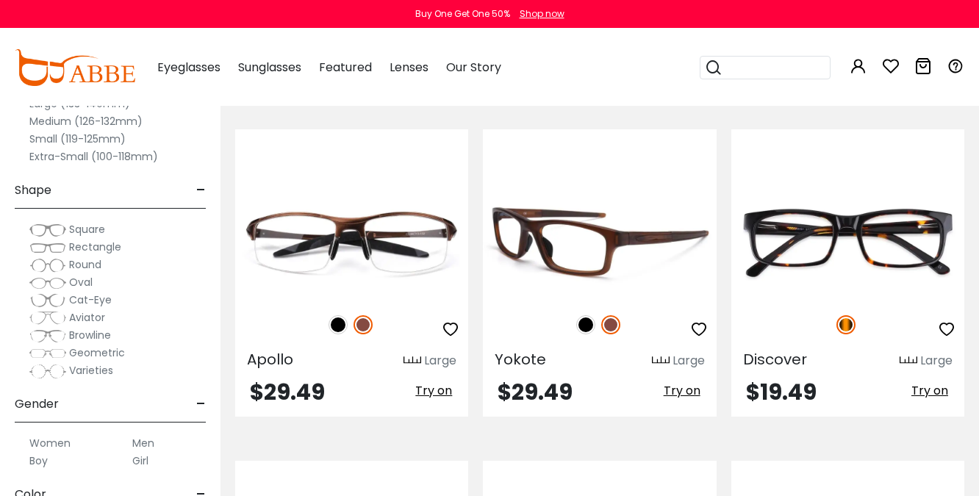
click at [580, 315] on img at bounding box center [585, 324] width 19 height 19
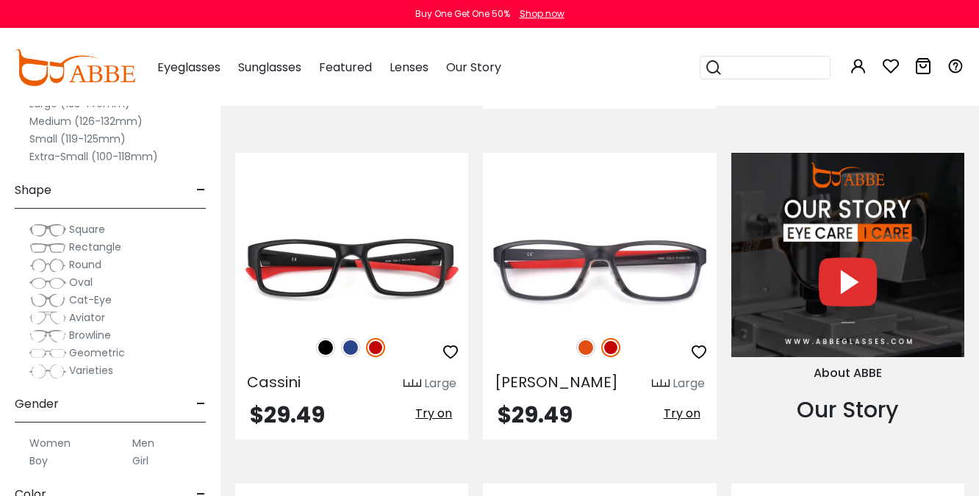
scroll to position [1290, 0]
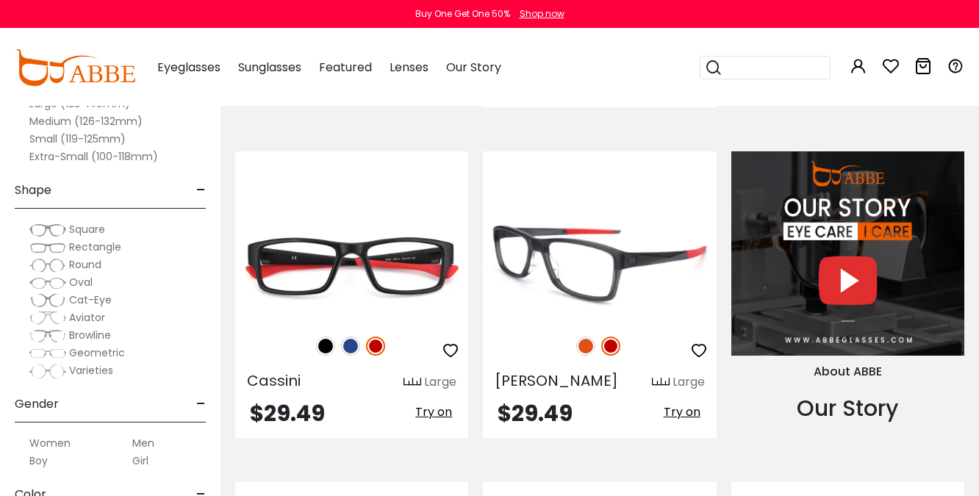
click at [589, 337] on img at bounding box center [585, 346] width 19 height 19
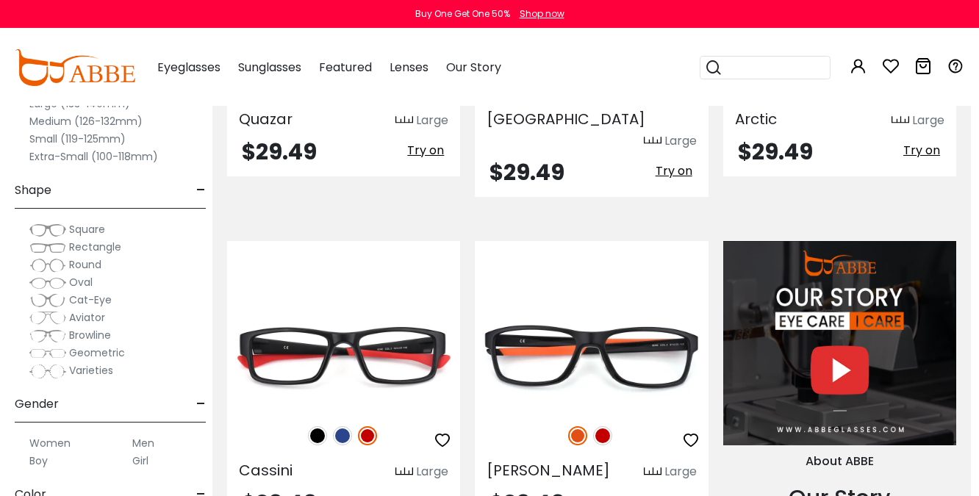
scroll to position [1186, 8]
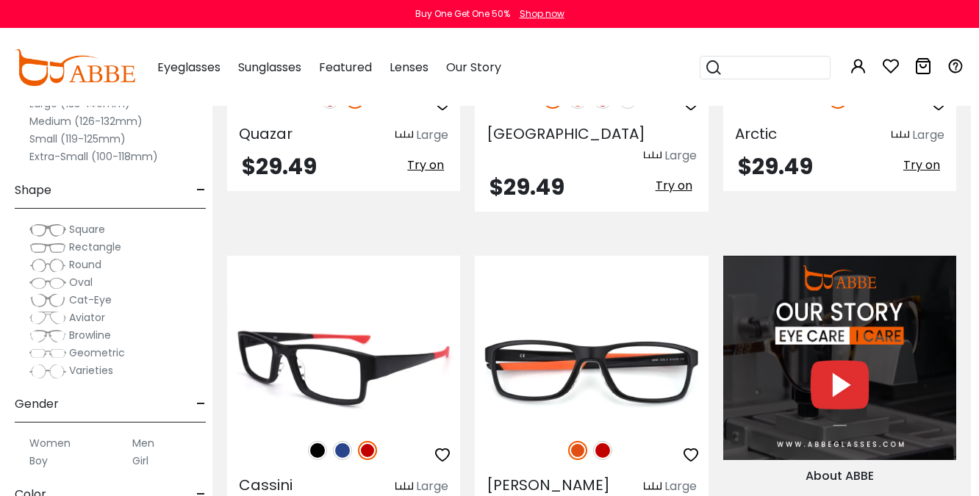
click at [342, 441] on img at bounding box center [342, 450] width 19 height 19
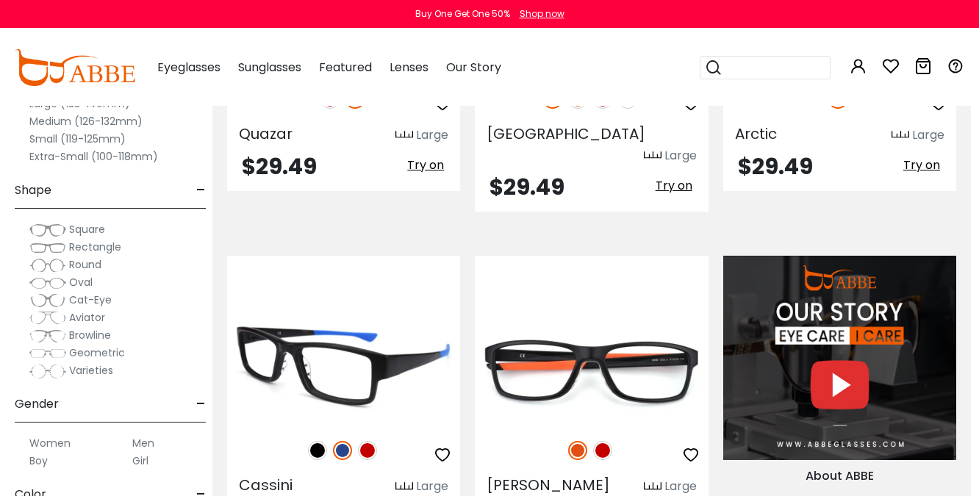
click at [333, 317] on img at bounding box center [343, 367] width 233 height 117
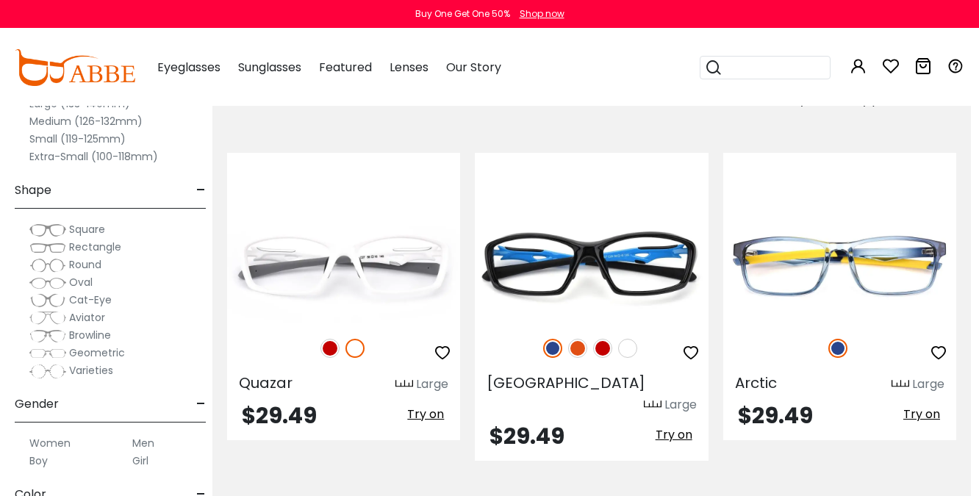
scroll to position [917, 8]
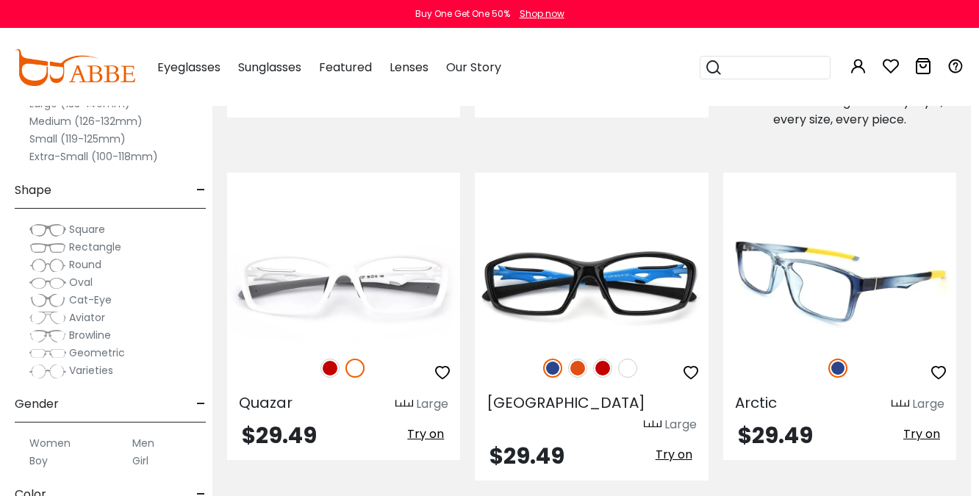
click at [824, 246] on img at bounding box center [839, 284] width 233 height 117
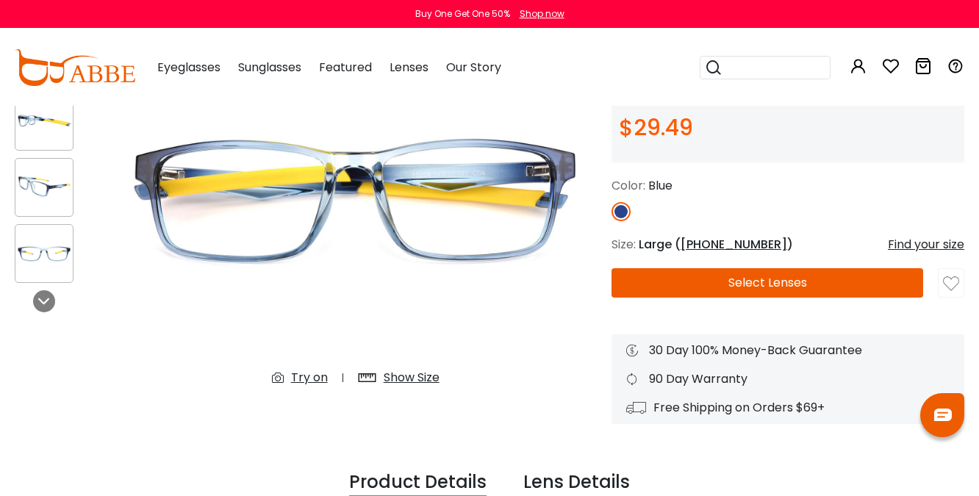
scroll to position [180, 0]
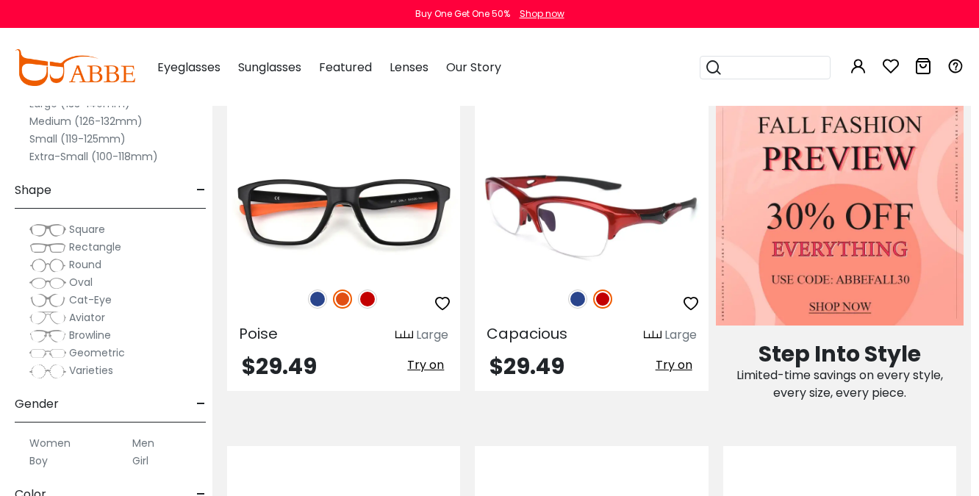
scroll to position [637, 8]
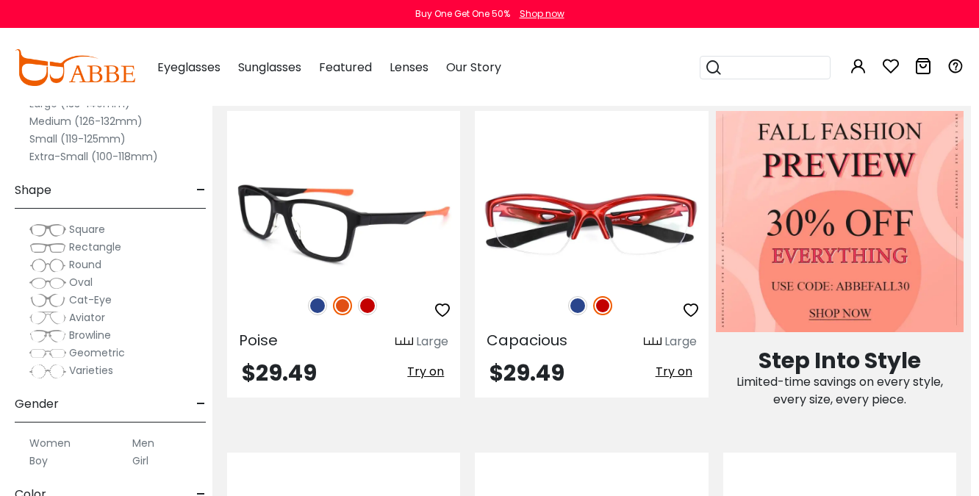
click at [316, 296] on img at bounding box center [317, 305] width 19 height 19
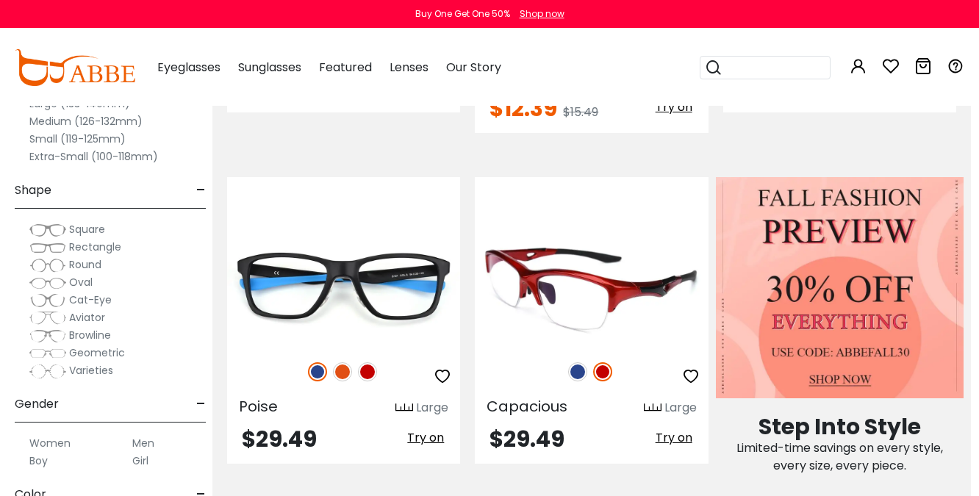
scroll to position [567, 8]
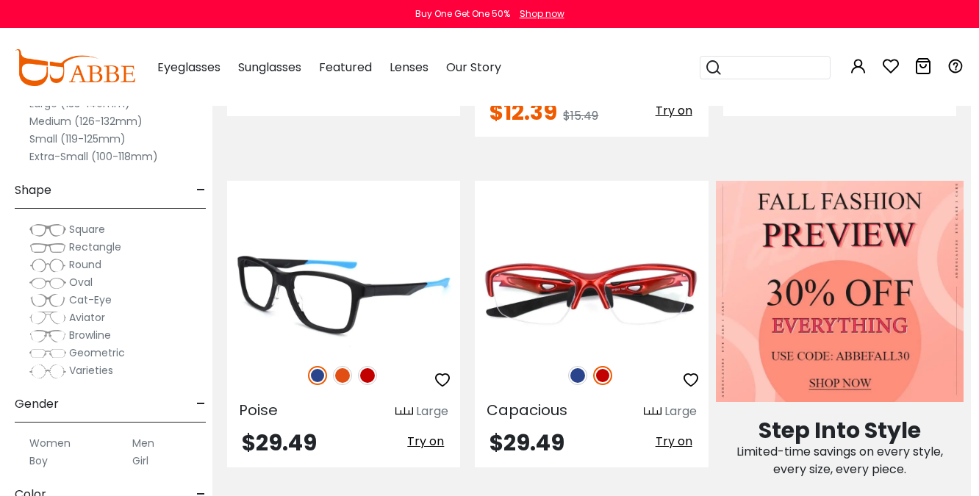
click at [345, 281] on img at bounding box center [343, 292] width 233 height 117
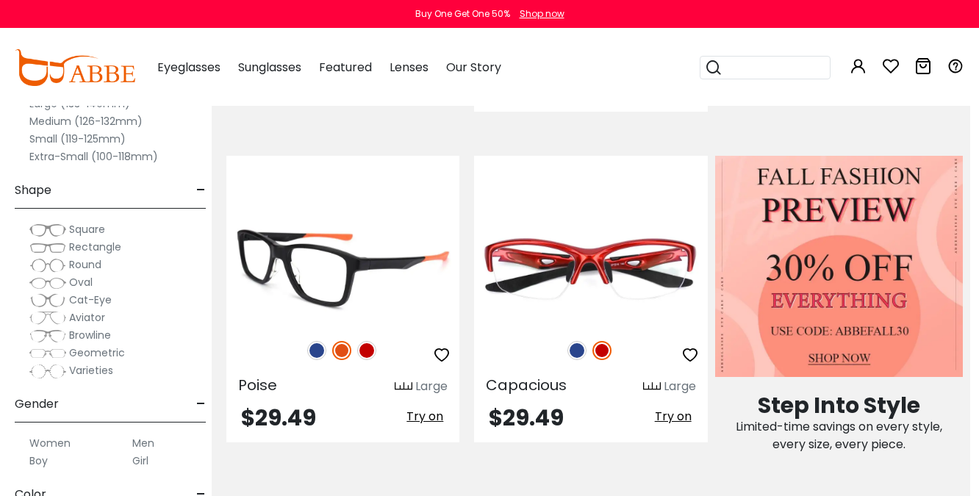
scroll to position [691, 9]
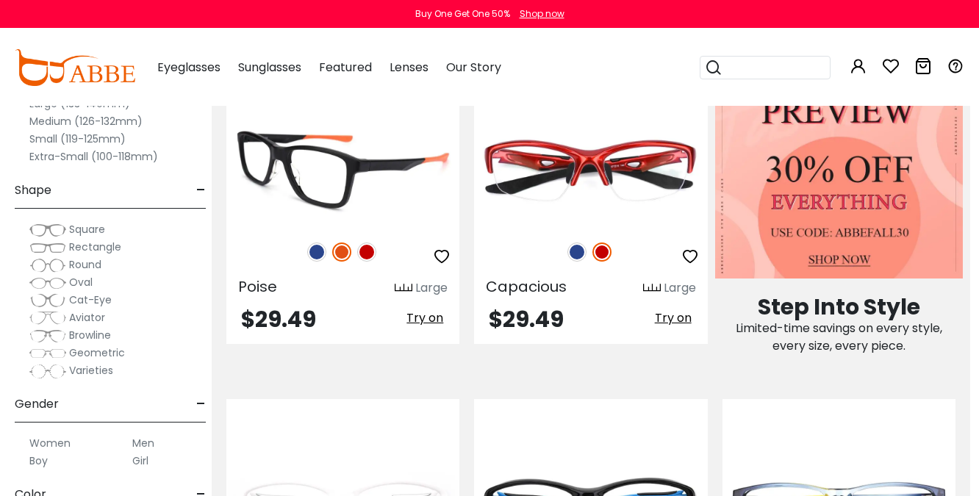
click at [317, 242] on img at bounding box center [316, 251] width 19 height 19
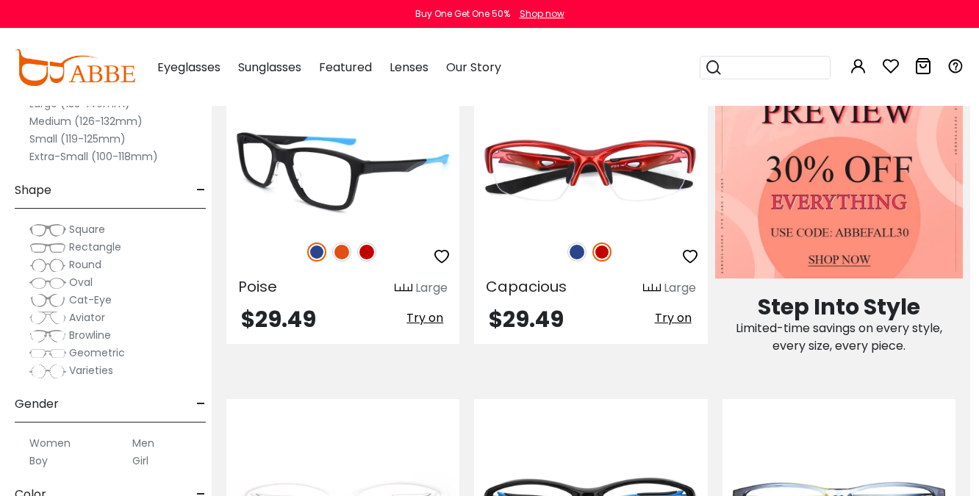
click at [374, 170] on img at bounding box center [342, 168] width 233 height 117
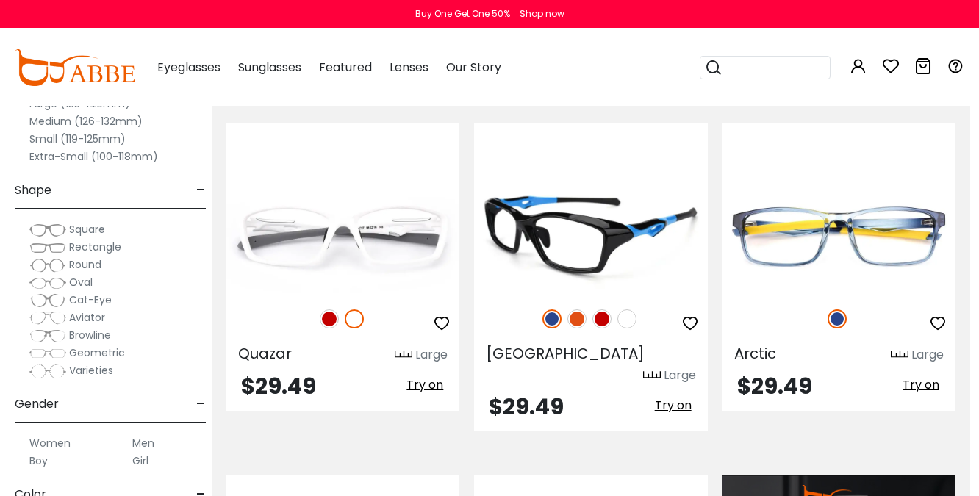
scroll to position [968, 9]
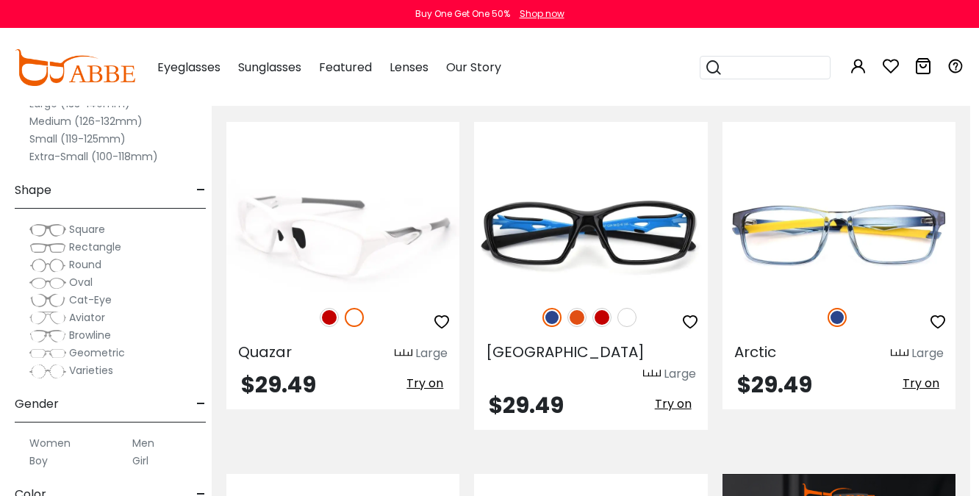
click at [332, 308] on img at bounding box center [329, 317] width 19 height 19
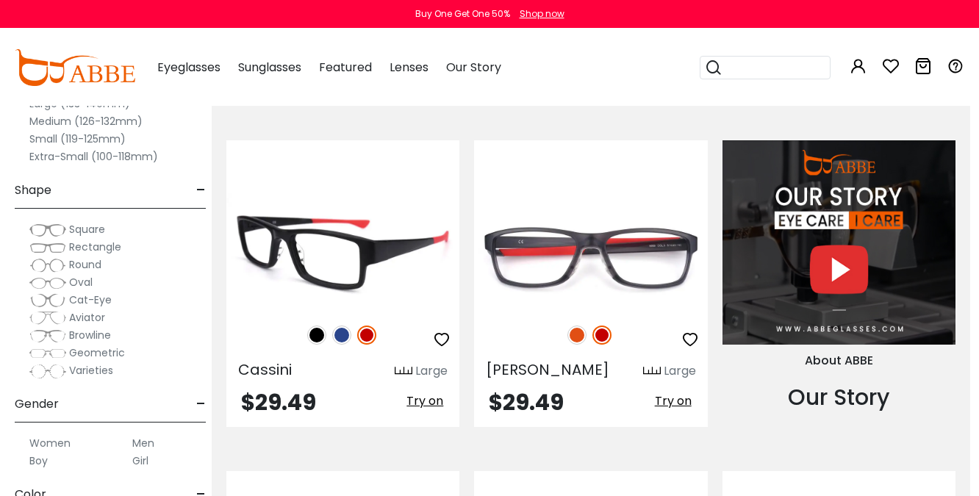
click at [313, 326] on img at bounding box center [316, 335] width 19 height 19
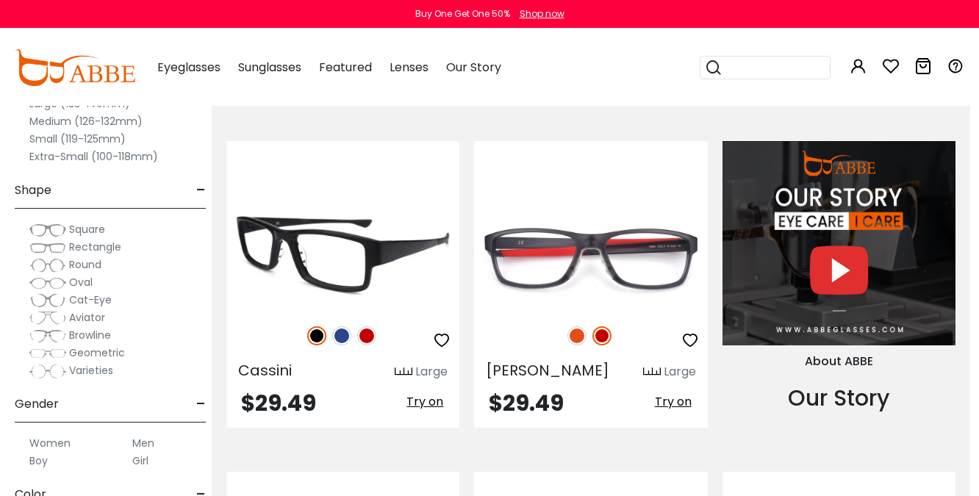
click at [343, 326] on img at bounding box center [341, 335] width 19 height 19
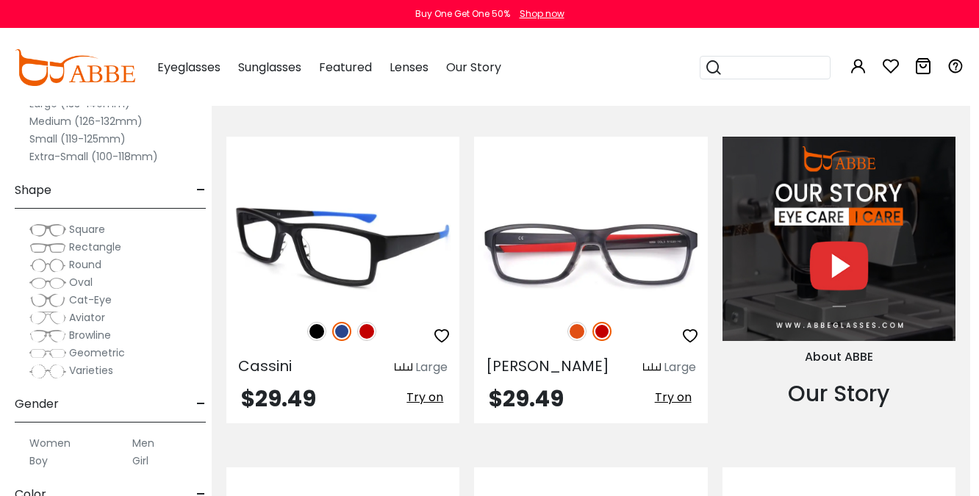
scroll to position [1298, 9]
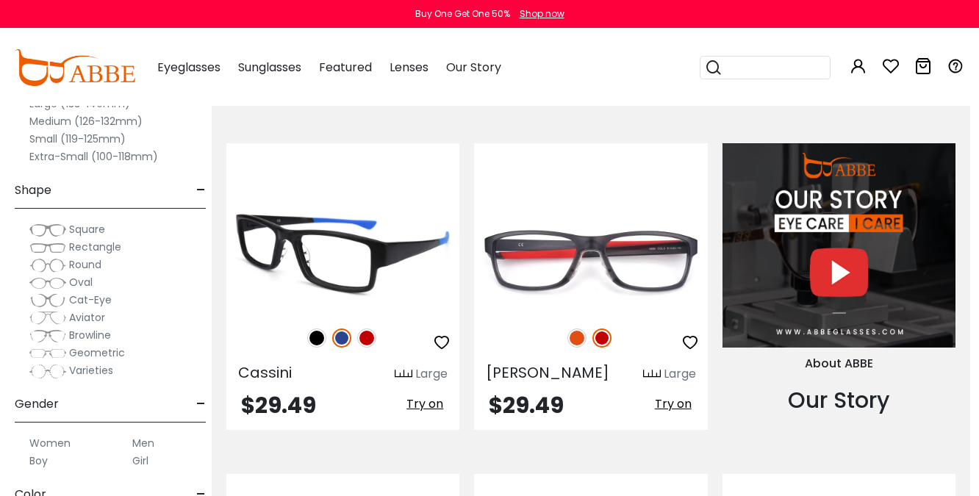
click at [286, 239] on img at bounding box center [342, 254] width 233 height 117
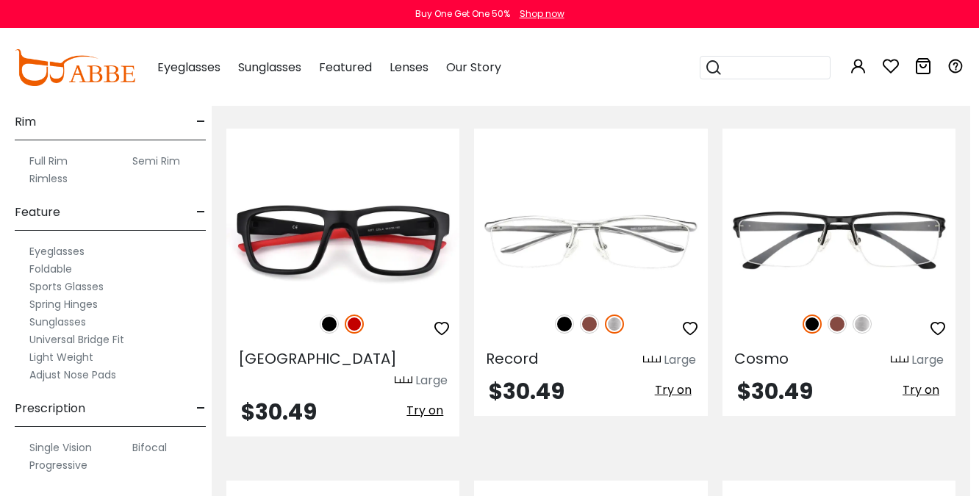
scroll to position [1644, 9]
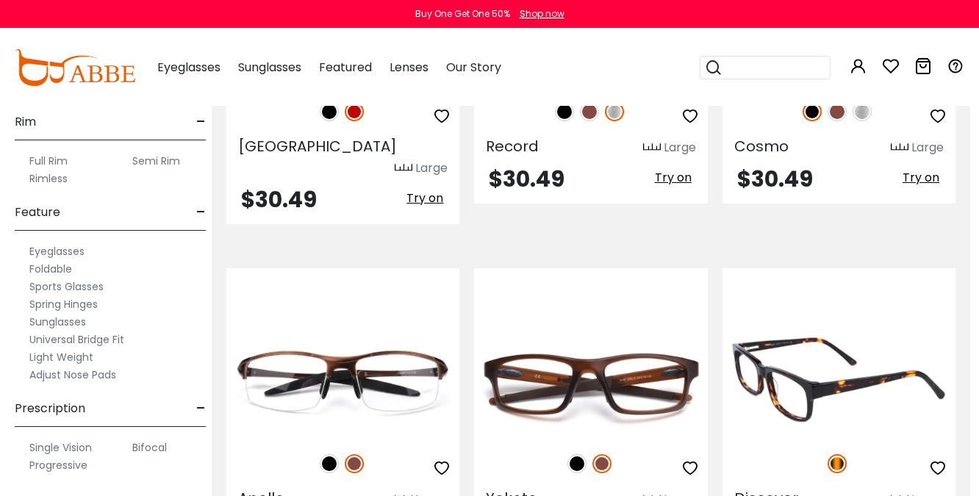
click at [815, 325] on img at bounding box center [838, 379] width 233 height 117
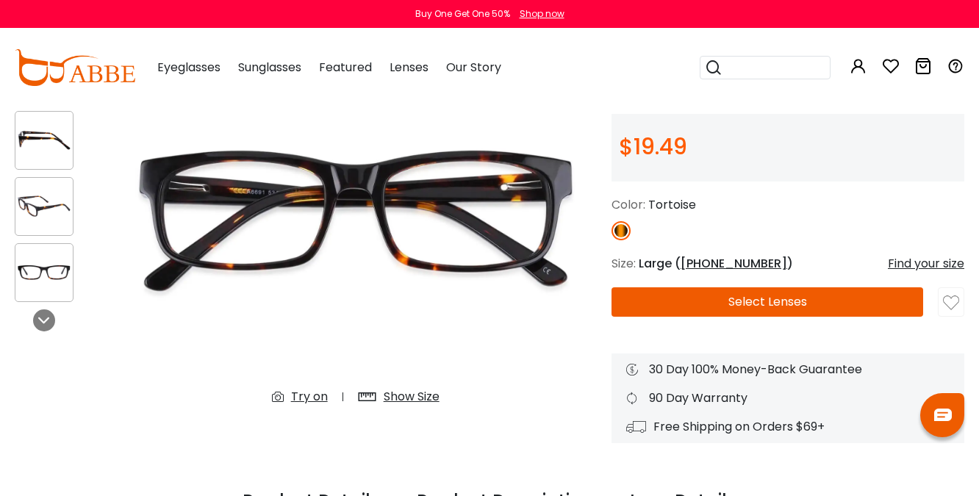
scroll to position [155, 0]
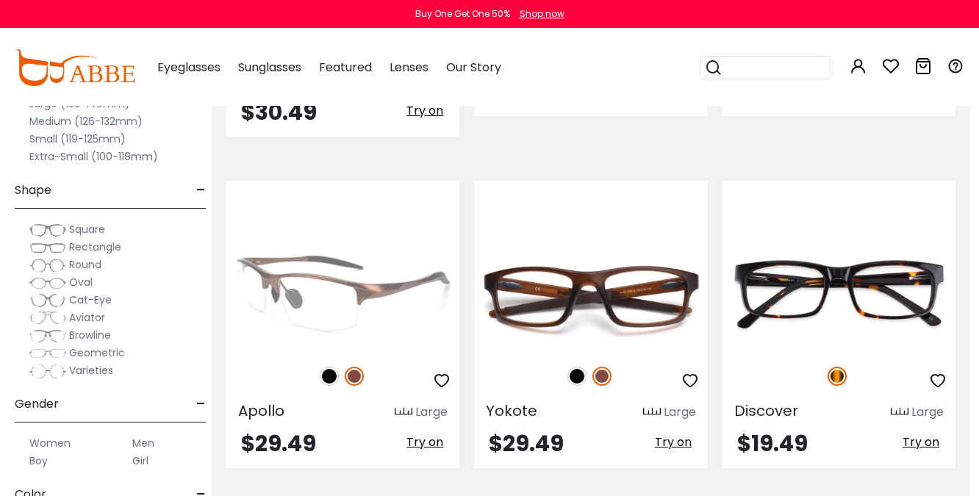
scroll to position [2002, 9]
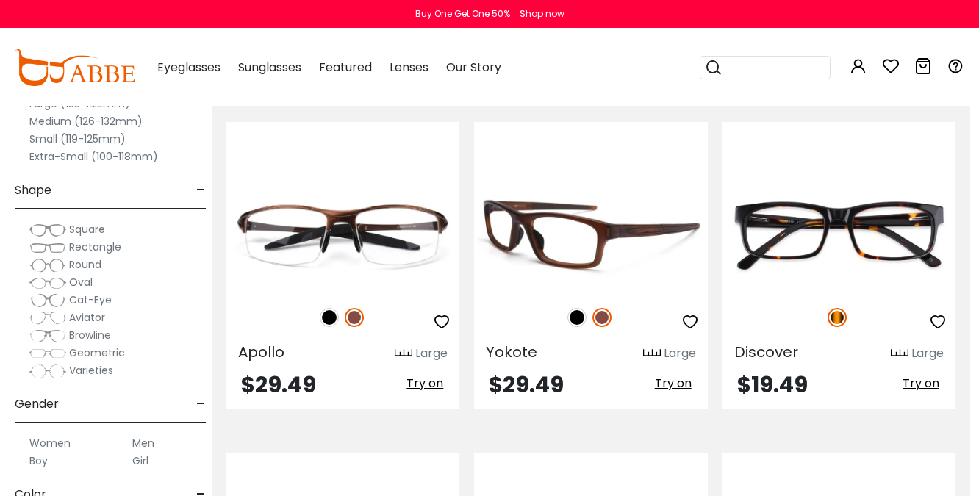
click at [572, 308] on img at bounding box center [576, 317] width 19 height 19
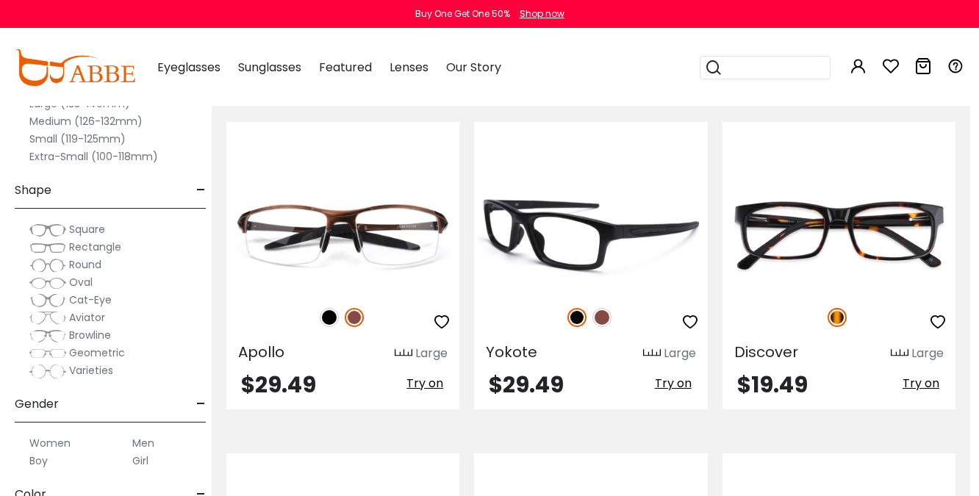
click at [580, 175] on img at bounding box center [590, 233] width 233 height 117
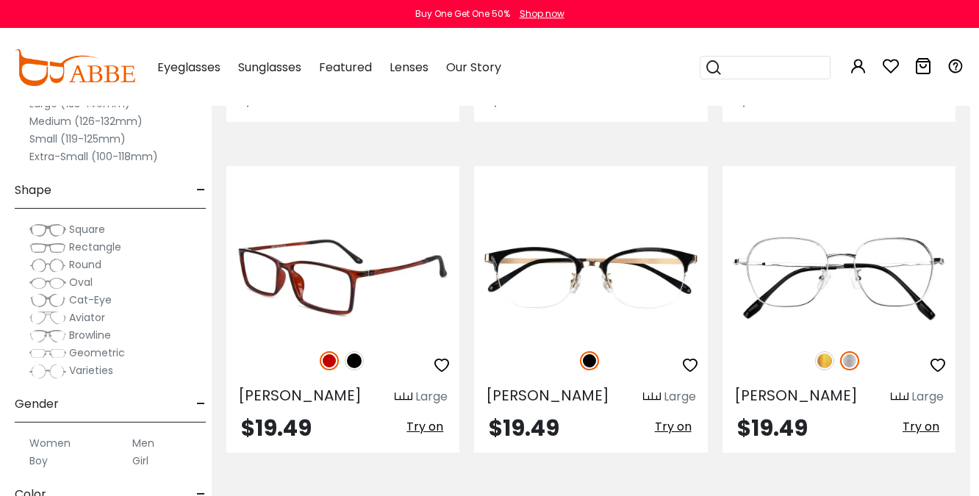
scroll to position [2290, 9]
click at [359, 350] on img at bounding box center [354, 359] width 19 height 19
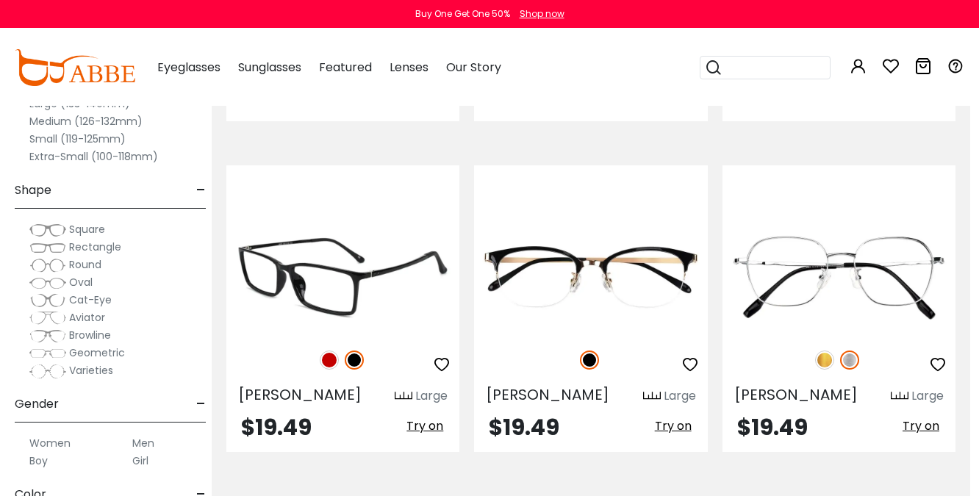
click at [355, 245] on img at bounding box center [342, 276] width 233 height 117
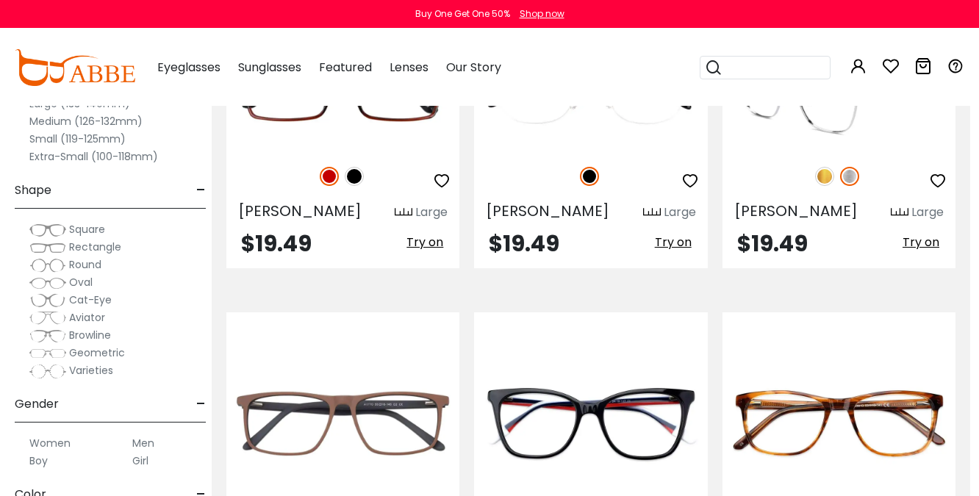
scroll to position [2566, 9]
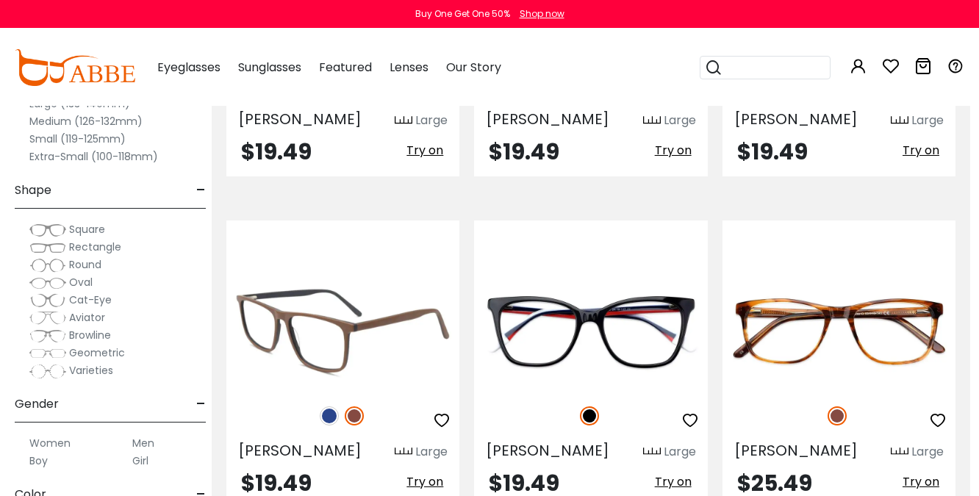
click at [323, 406] on img at bounding box center [329, 415] width 19 height 19
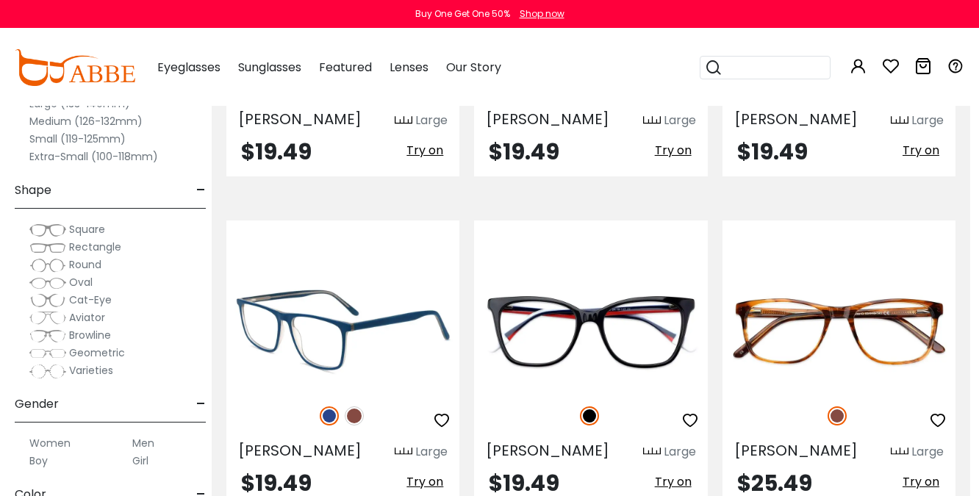
click at [270, 273] on img at bounding box center [342, 331] width 233 height 117
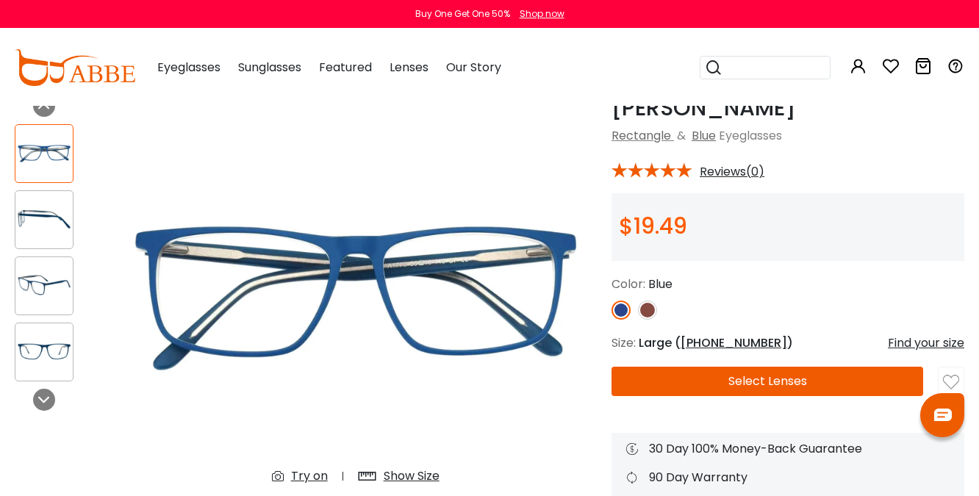
scroll to position [75, 0]
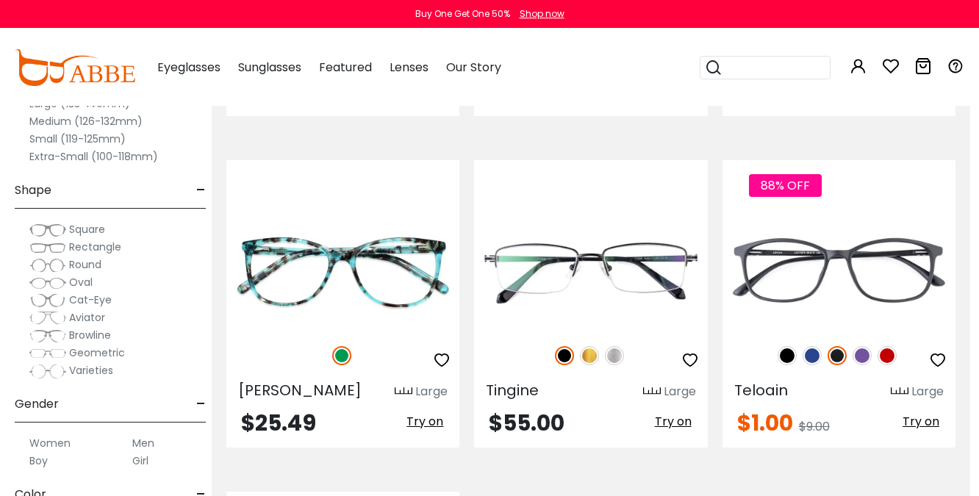
scroll to position [2976, 9]
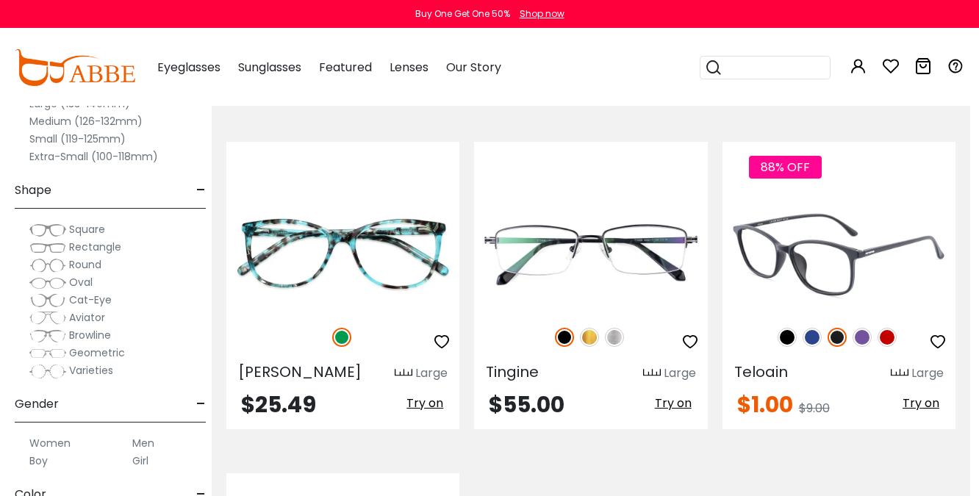
click at [807, 328] on img at bounding box center [811, 337] width 19 height 19
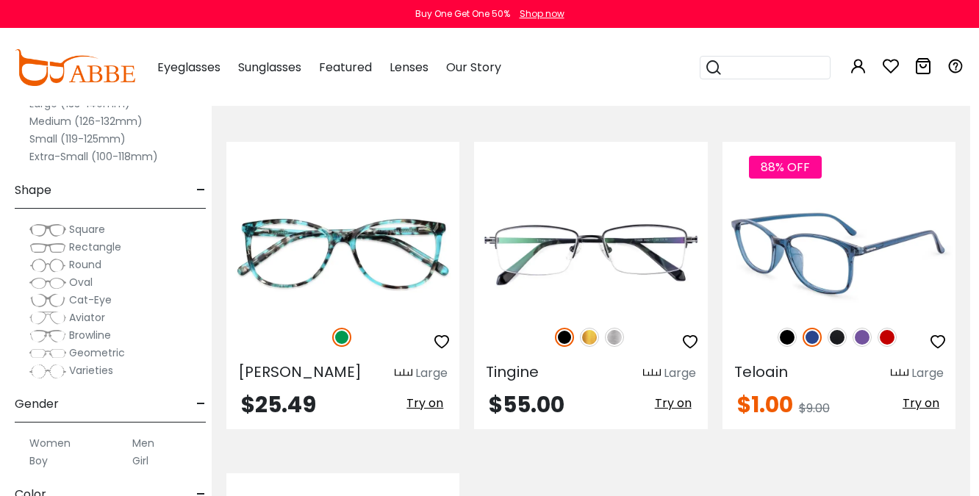
click at [836, 226] on img at bounding box center [838, 253] width 233 height 117
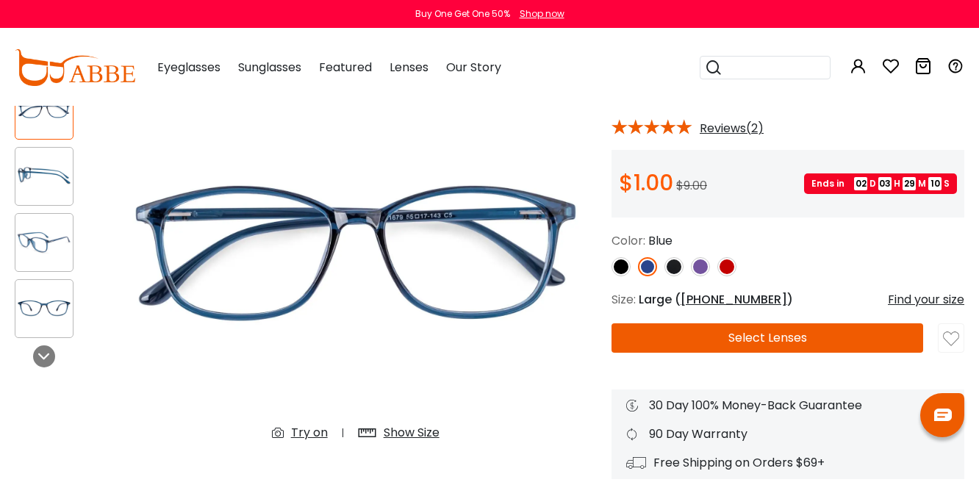
scroll to position [118, 0]
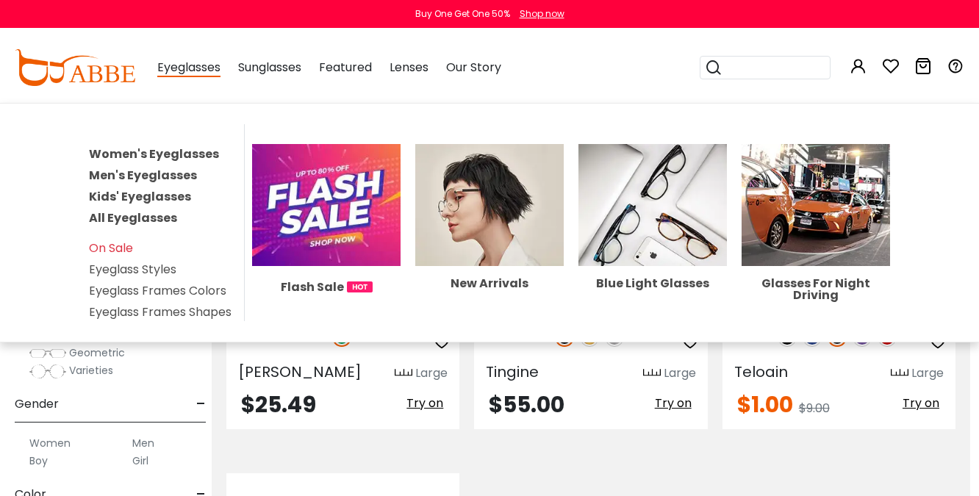
scroll to position [3243, 9]
